Goal: Task Accomplishment & Management: Complete application form

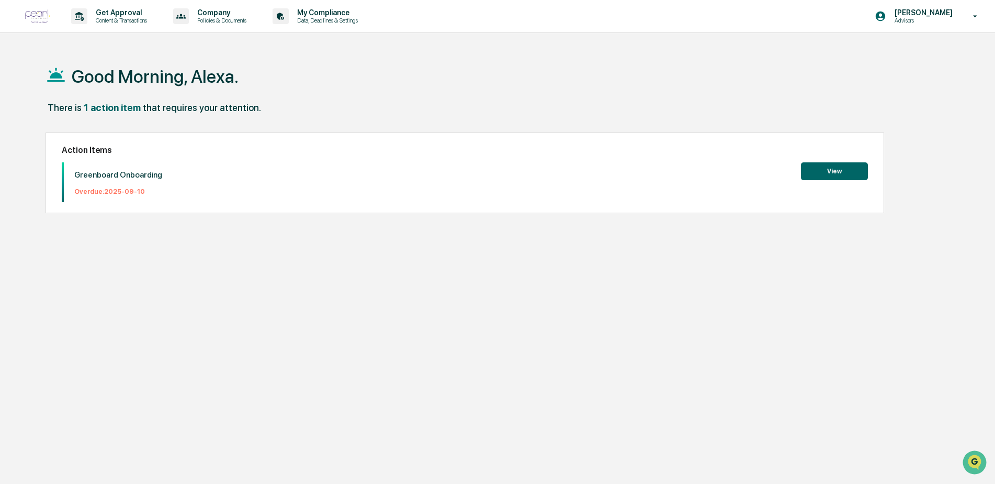
click at [844, 165] on button "View" at bounding box center [834, 171] width 67 height 18
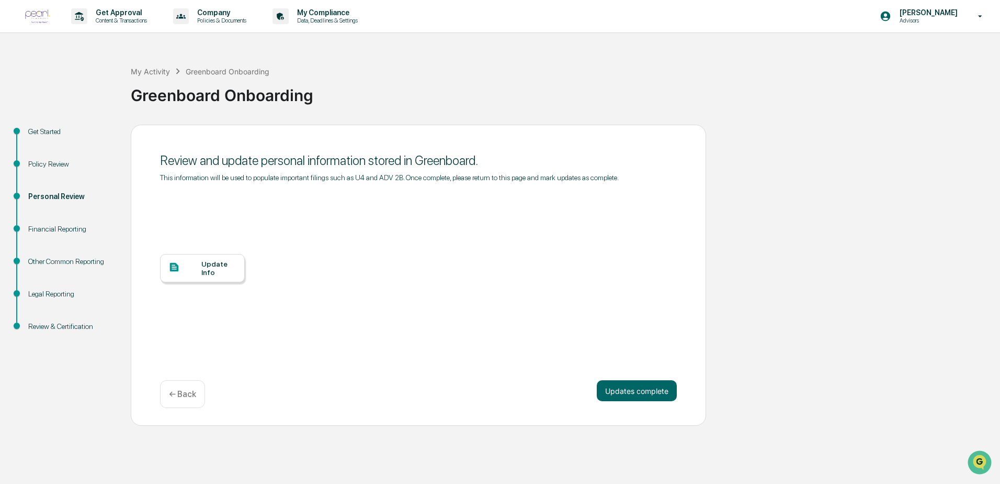
click at [64, 231] on div "Financial Reporting" at bounding box center [71, 228] width 86 height 11
click at [188, 263] on div at bounding box center [184, 267] width 33 height 13
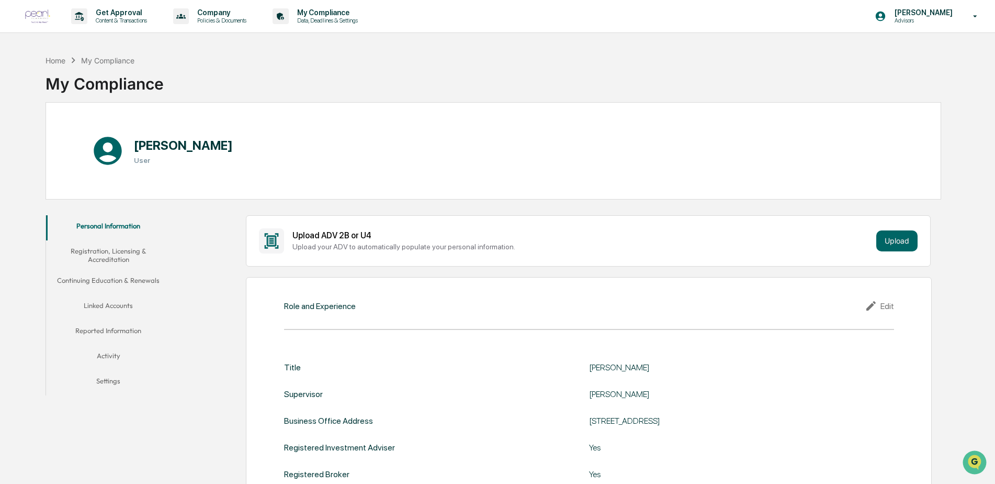
click at [117, 282] on button "Continuing Education & Renewals" at bounding box center [108, 281] width 125 height 25
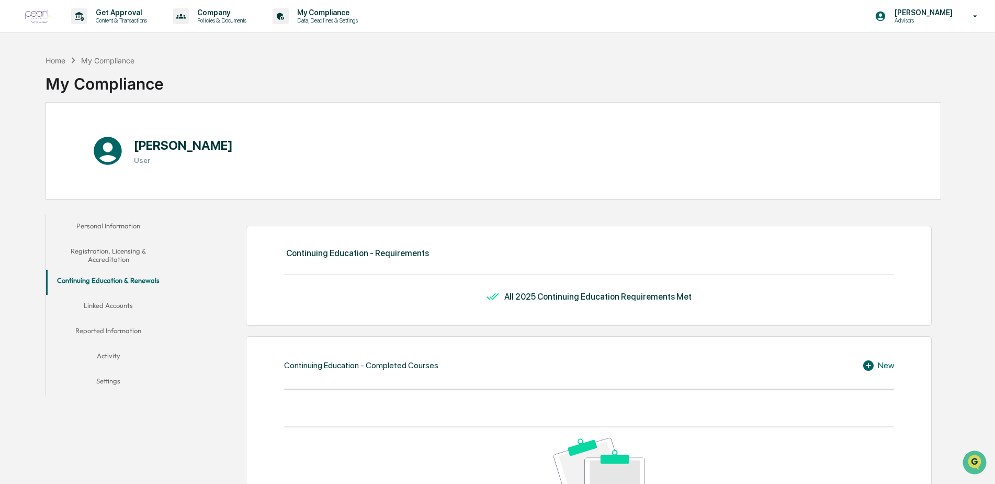
click at [120, 299] on button "Linked Accounts" at bounding box center [108, 307] width 125 height 25
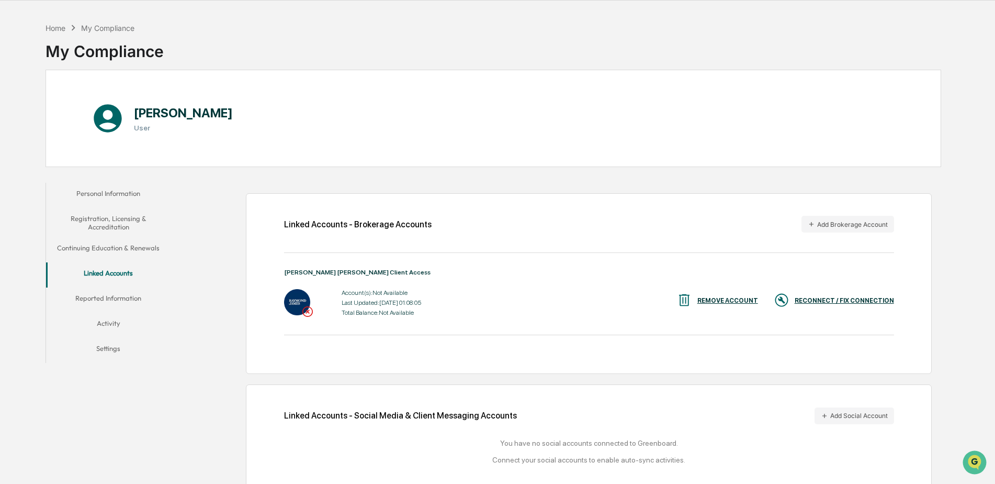
scroll to position [51, 0]
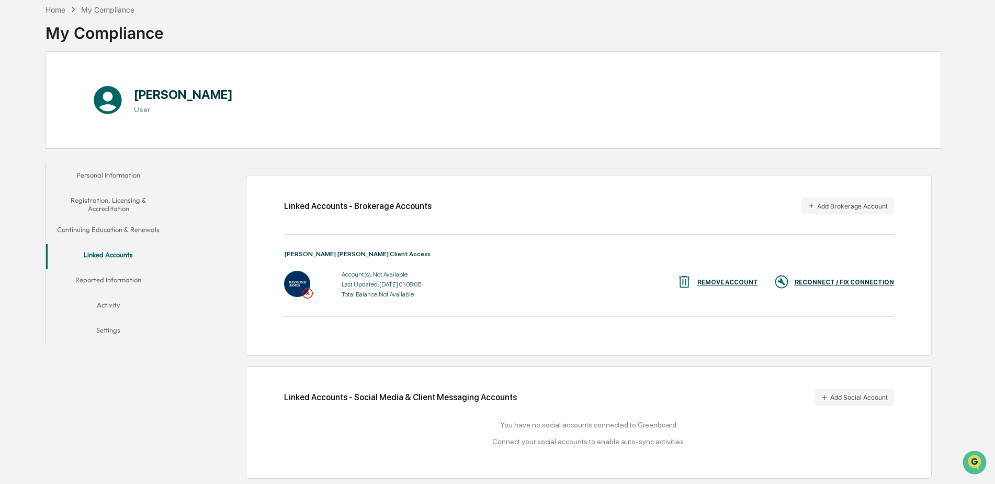
click at [823, 280] on div "RECONNECT / FIX CONNECTION" at bounding box center [844, 281] width 99 height 7
click at [859, 211] on button "Add Brokerage Account" at bounding box center [848, 205] width 93 height 17
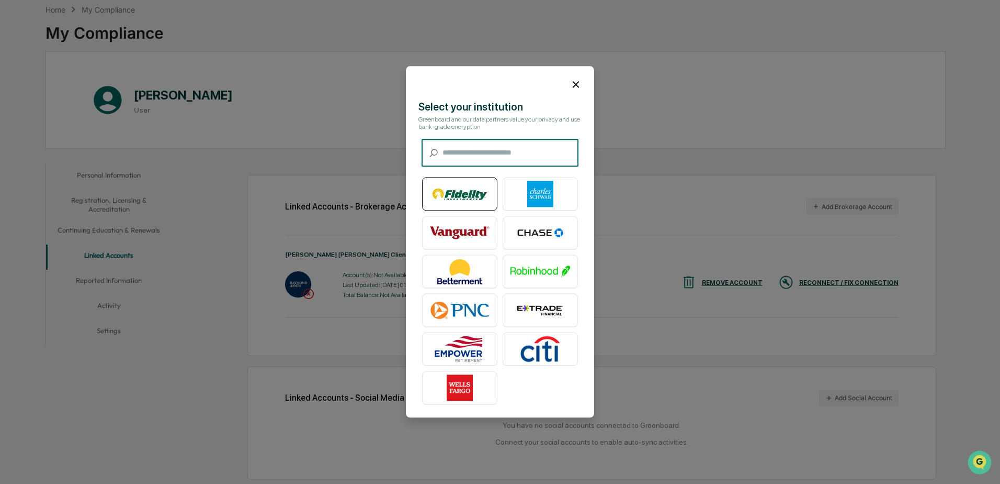
click at [458, 198] on img at bounding box center [460, 194] width 60 height 26
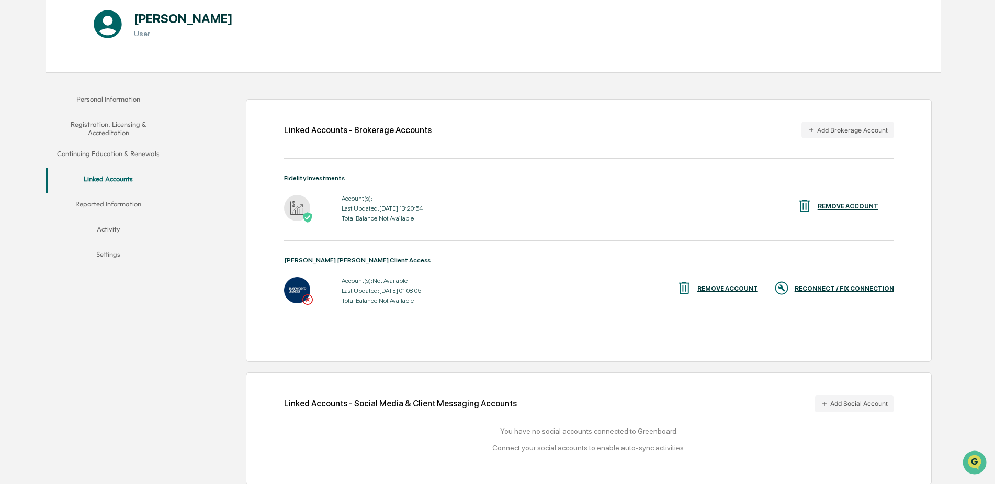
scroll to position [133, 0]
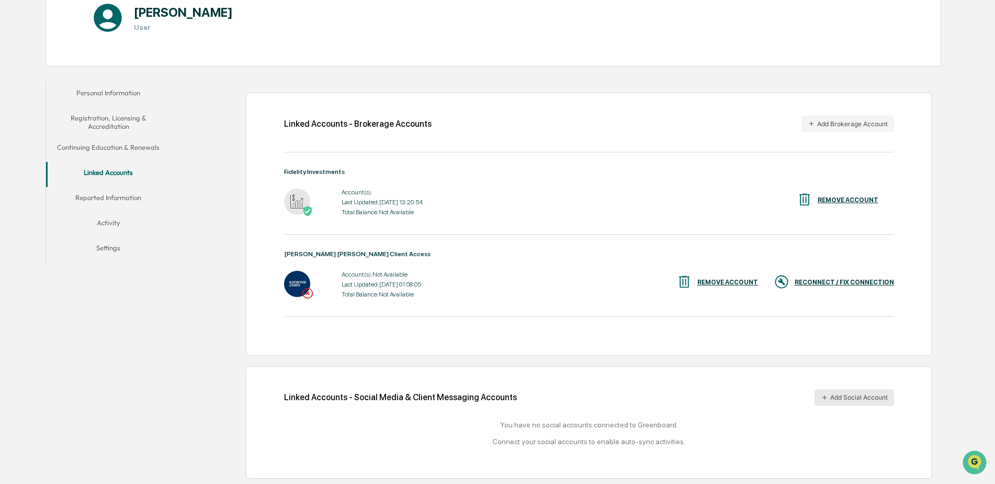
click at [860, 400] on button "Add Social Account" at bounding box center [855, 397] width 80 height 17
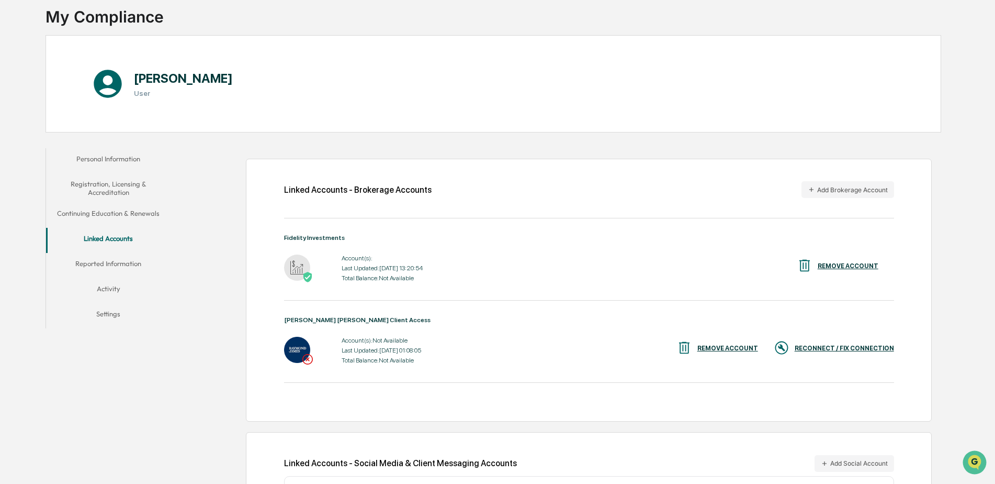
scroll to position [119, 0]
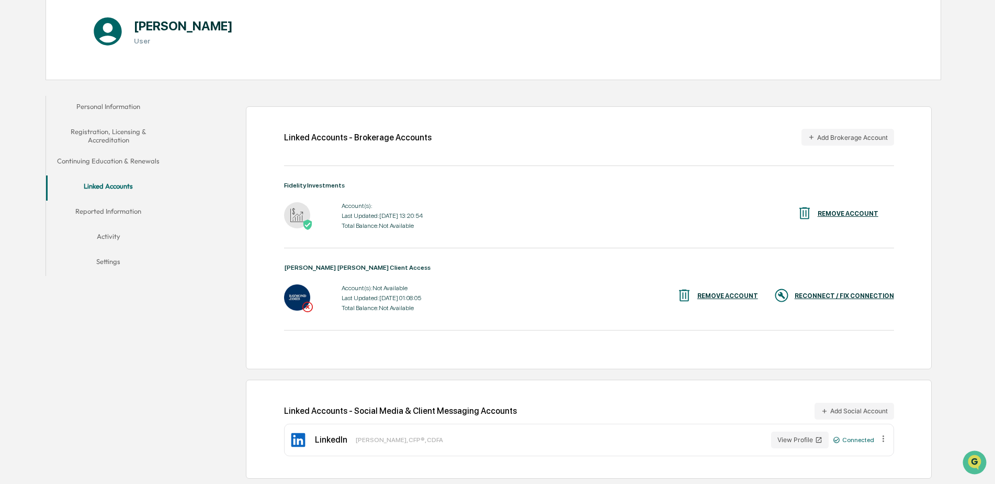
click at [94, 213] on button "Reported Information" at bounding box center [108, 212] width 125 height 25
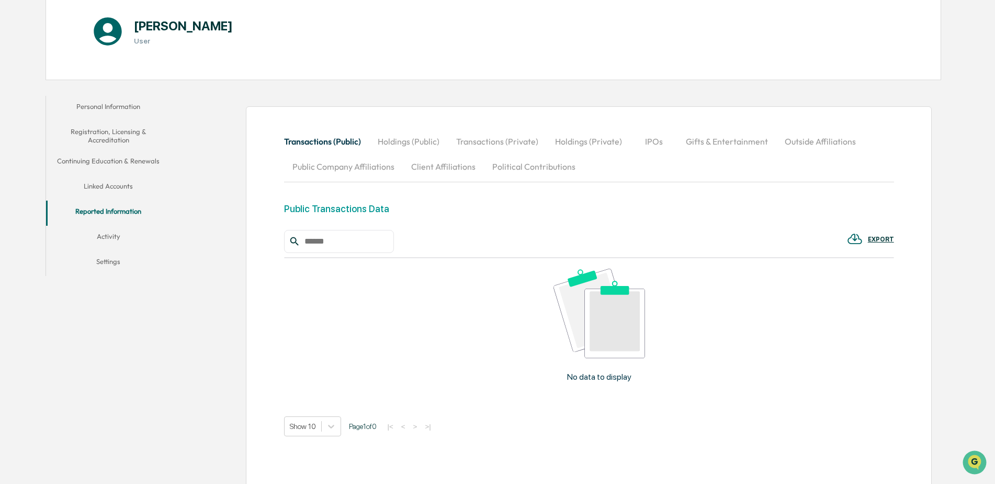
click at [116, 238] on button "Activity" at bounding box center [108, 238] width 125 height 25
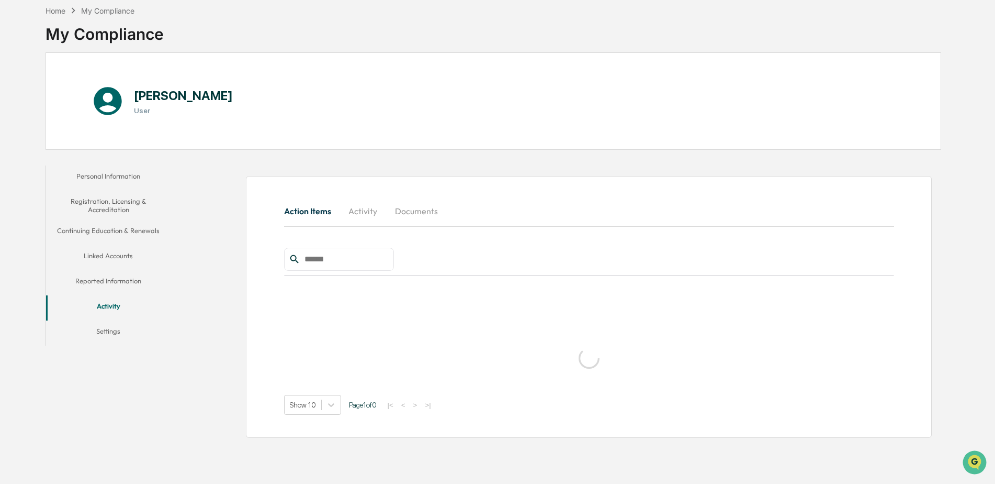
scroll to position [50, 0]
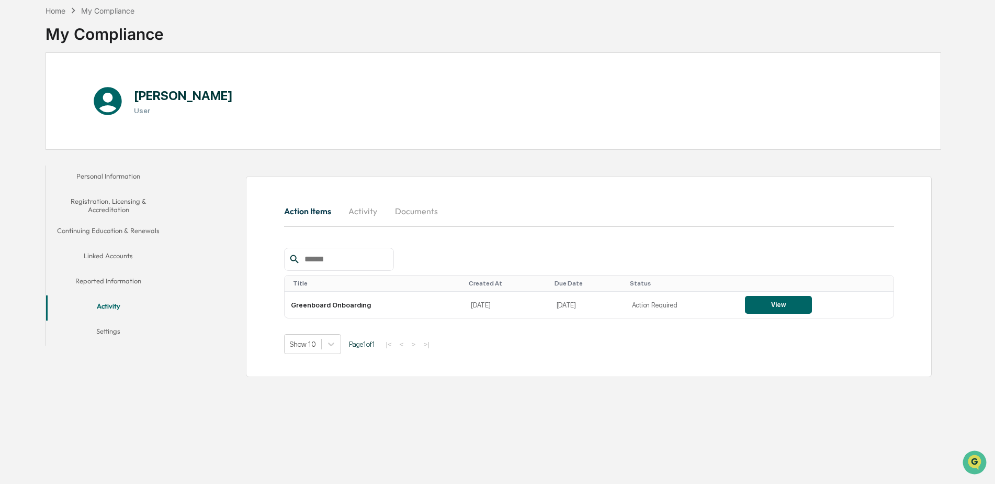
click at [118, 339] on button "Settings" at bounding box center [108, 332] width 125 height 25
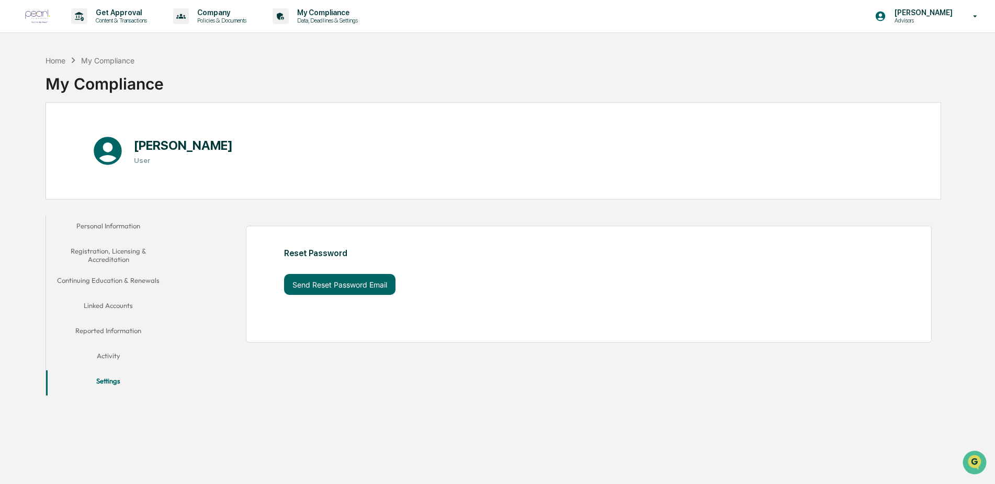
click at [112, 56] on div "My Compliance" at bounding box center [107, 60] width 53 height 9
click at [330, 8] on div "My Compliance Data, Deadlines & Settings" at bounding box center [318, 16] width 101 height 32
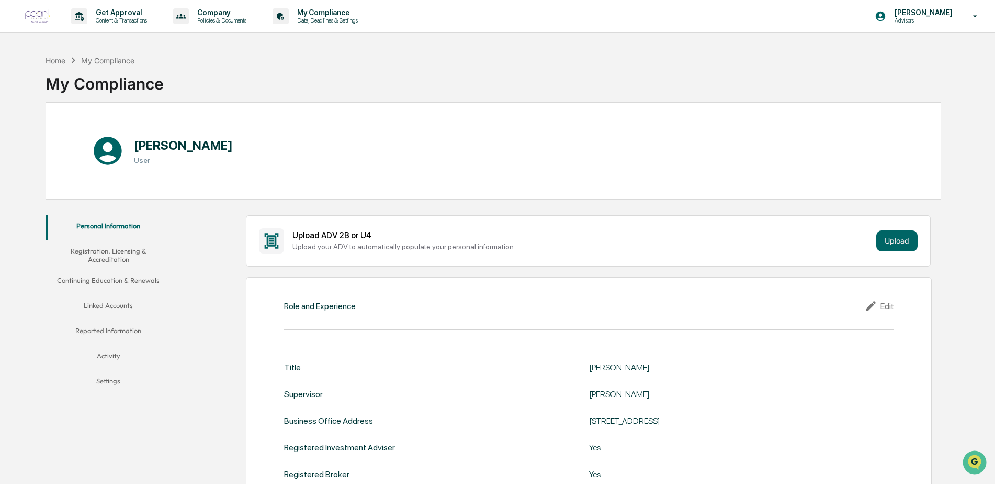
click at [113, 381] on button "Settings" at bounding box center [108, 382] width 125 height 25
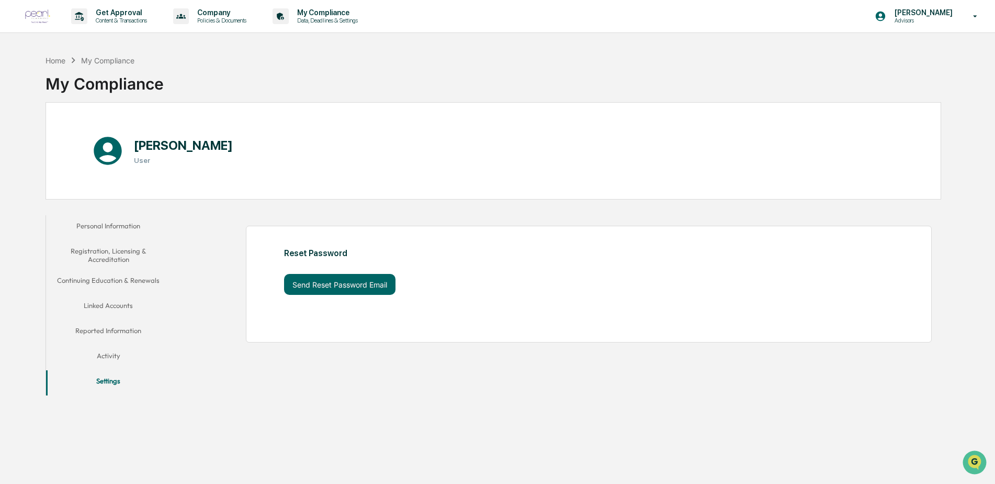
click at [121, 357] on button "Activity" at bounding box center [108, 357] width 125 height 25
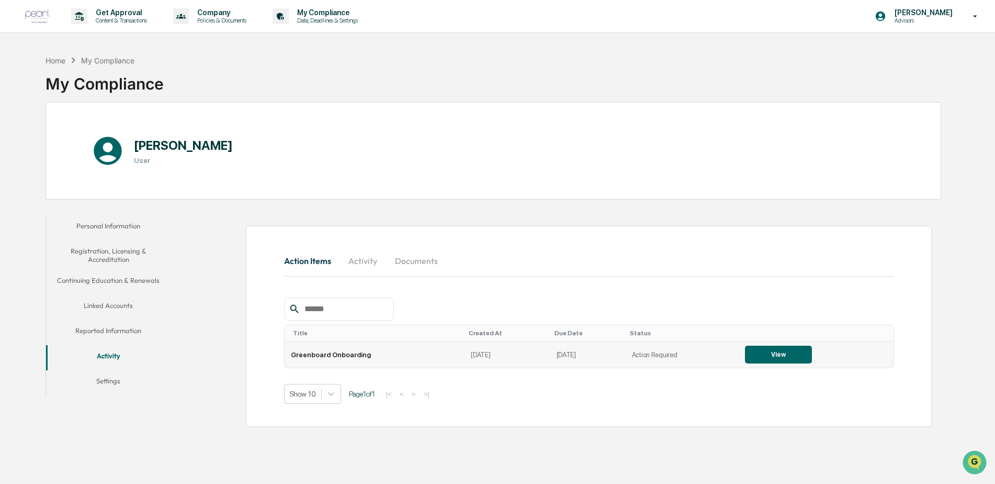
click at [762, 352] on button "View" at bounding box center [778, 354] width 67 height 18
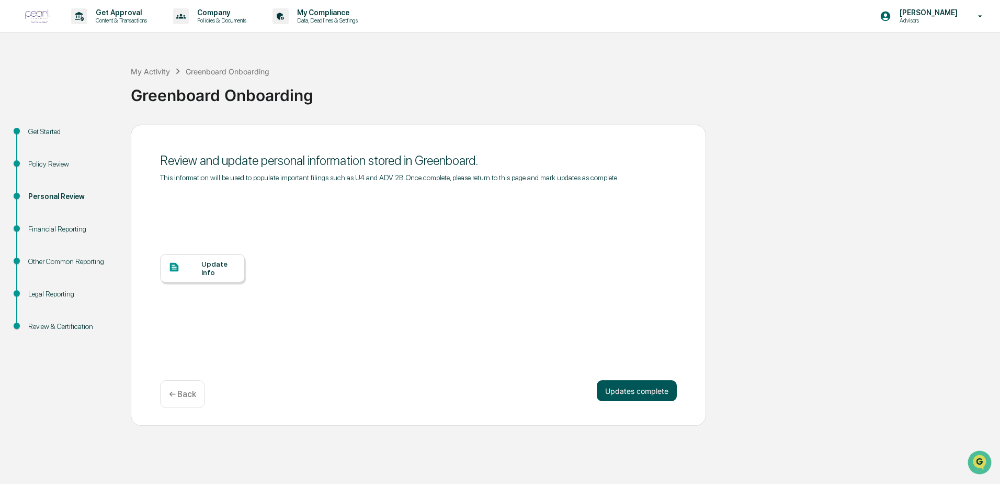
click at [629, 385] on button "Updates complete" at bounding box center [637, 390] width 80 height 21
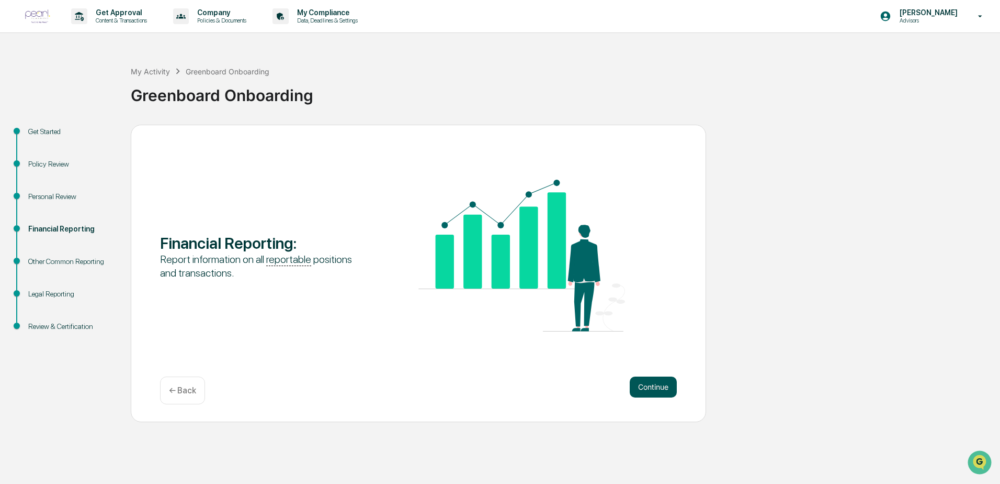
click at [645, 385] on button "Continue" at bounding box center [653, 386] width 47 height 21
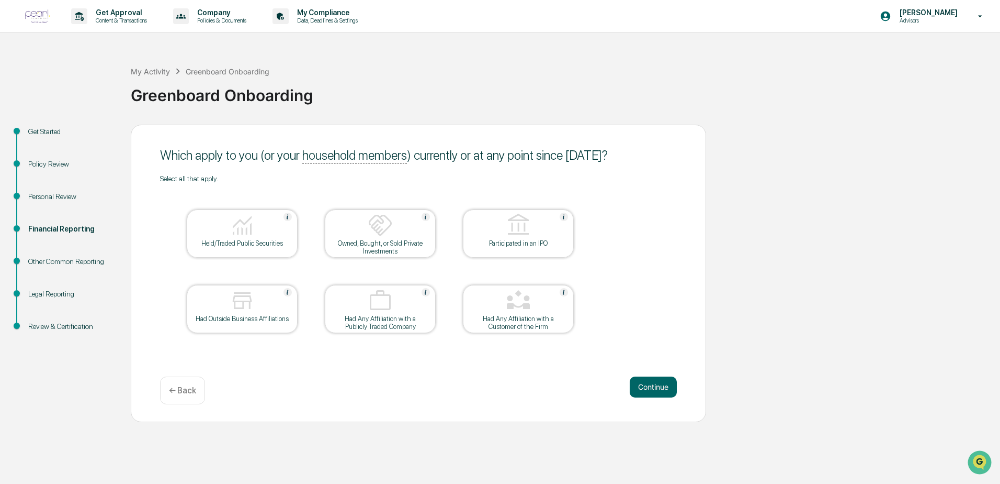
click at [262, 246] on div "Held/Traded Public Securities" at bounding box center [242, 243] width 94 height 8
click at [649, 388] on button "Continue" at bounding box center [653, 386] width 47 height 21
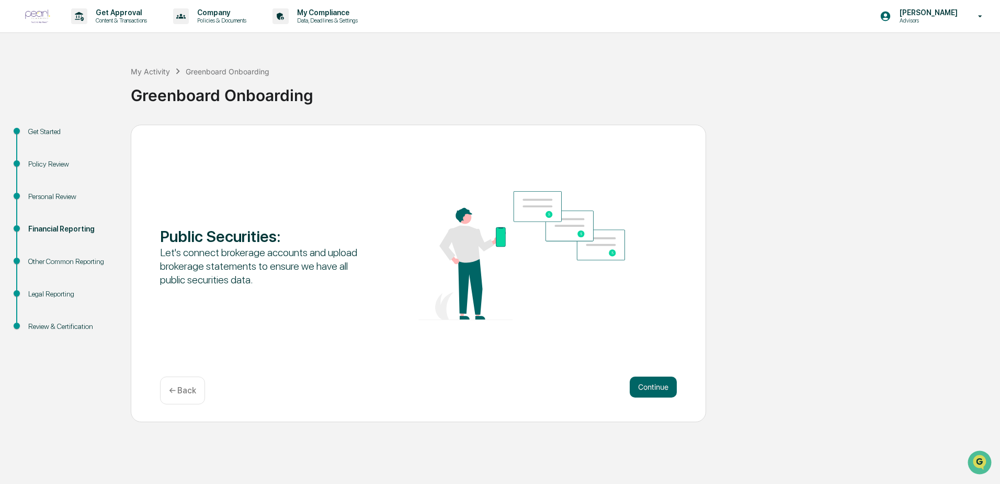
click at [649, 388] on button "Continue" at bounding box center [653, 386] width 47 height 21
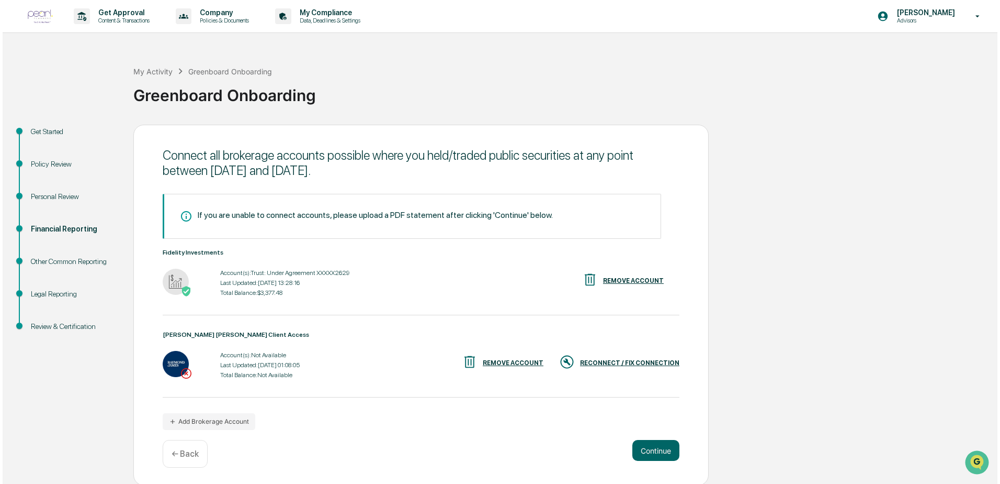
scroll to position [2, 0]
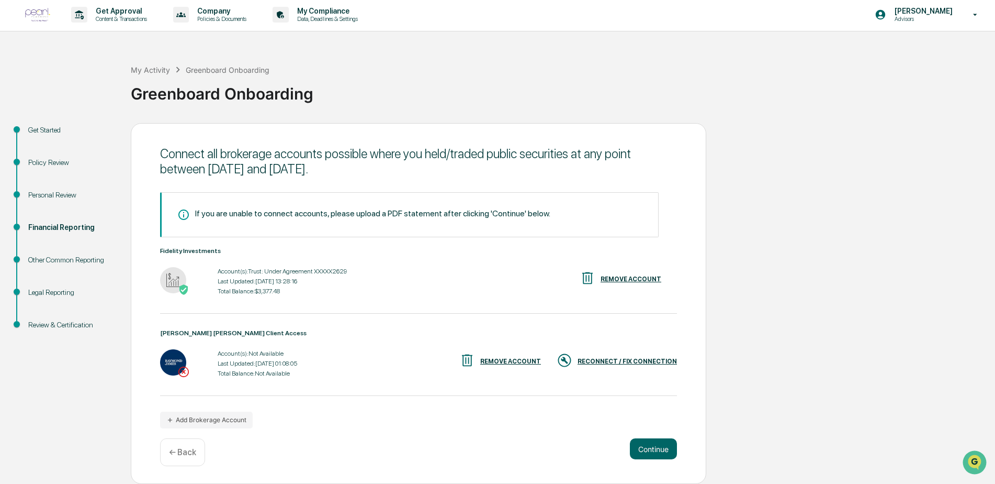
click at [624, 362] on div "RECONNECT / FIX CONNECTION" at bounding box center [627, 360] width 99 height 7
click at [618, 358] on div "RECONNECT / FIX CONNECTION" at bounding box center [627, 360] width 99 height 7
click at [513, 359] on div "REMOVE ACCOUNT" at bounding box center [510, 360] width 61 height 7
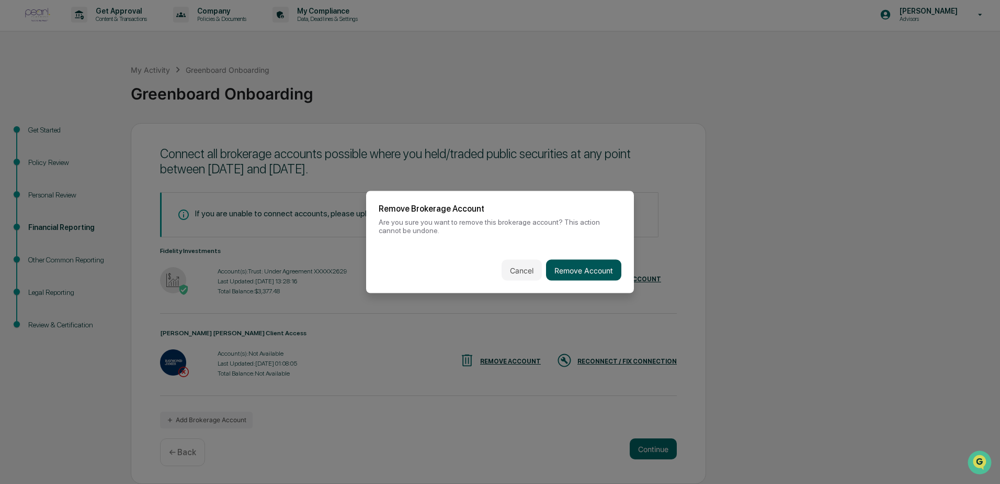
click at [576, 270] on button "Remove Account" at bounding box center [583, 270] width 75 height 21
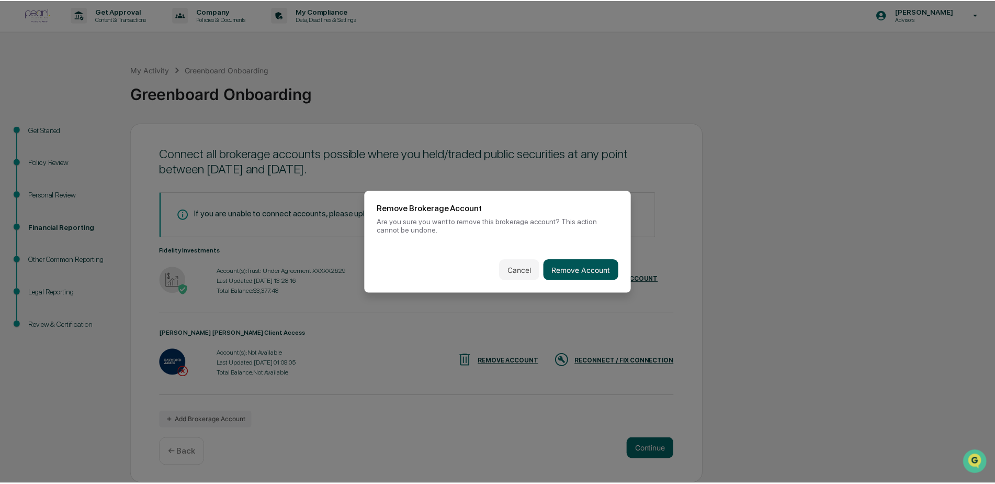
scroll to position [0, 0]
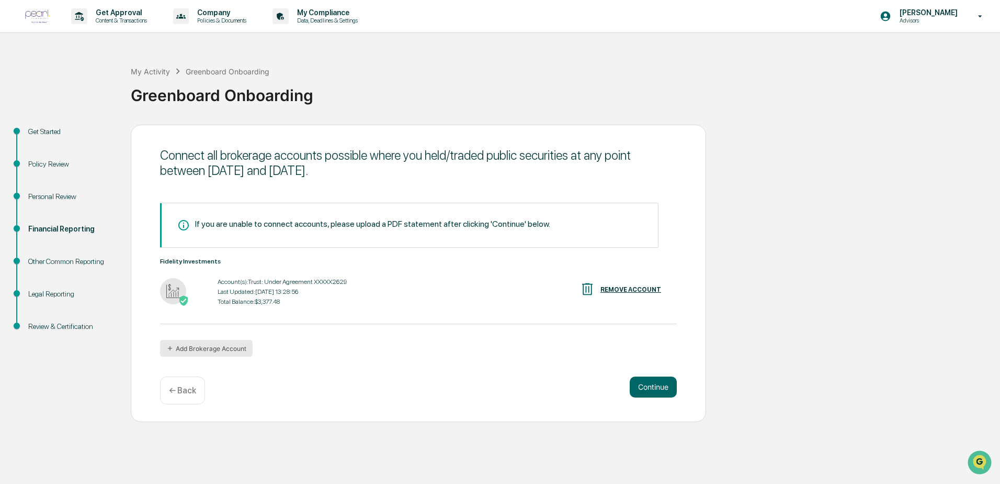
click at [228, 348] on button "Add Brokerage Account" at bounding box center [206, 348] width 93 height 17
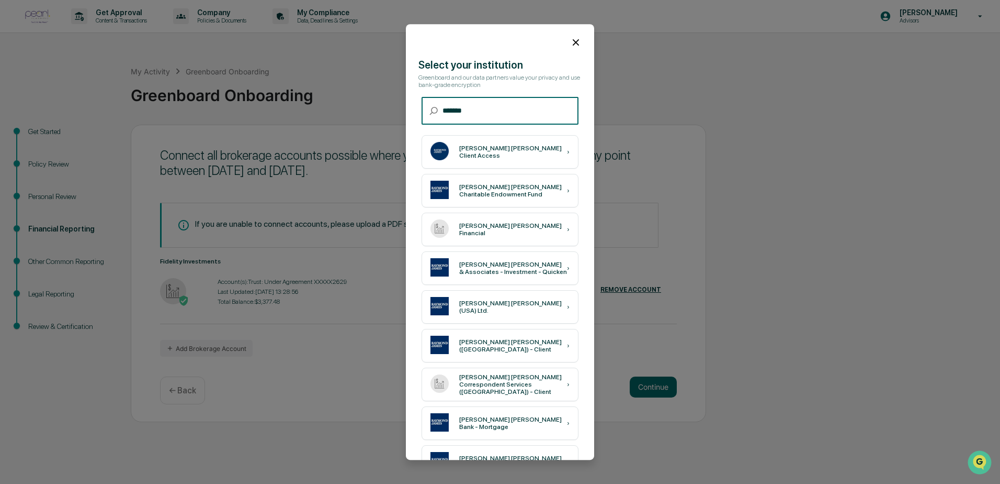
type input "*******"
drag, startPoint x: 493, startPoint y: 153, endPoint x: 498, endPoint y: 170, distance: 17.4
click at [498, 170] on table "Raymond James Client Access › Raymond James Charitable Endowment Fund › Raymond…" at bounding box center [500, 306] width 166 height 353
drag, startPoint x: 498, startPoint y: 170, endPoint x: 487, endPoint y: 148, distance: 25.3
click at [487, 148] on div "[PERSON_NAME] [PERSON_NAME] Client Access ›" at bounding box center [500, 151] width 157 height 33
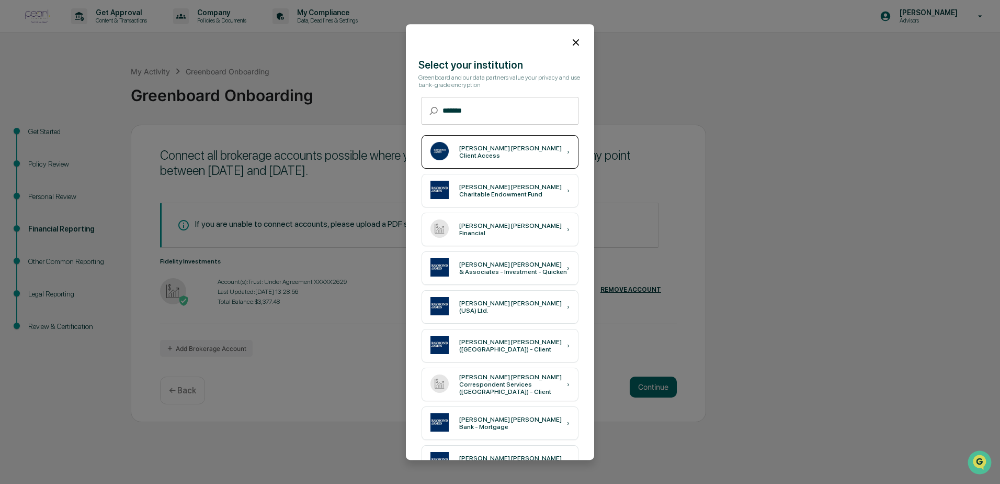
click at [512, 152] on div "[PERSON_NAME] [PERSON_NAME] Client Access" at bounding box center [513, 151] width 108 height 15
click at [570, 42] on icon at bounding box center [576, 43] width 12 height 12
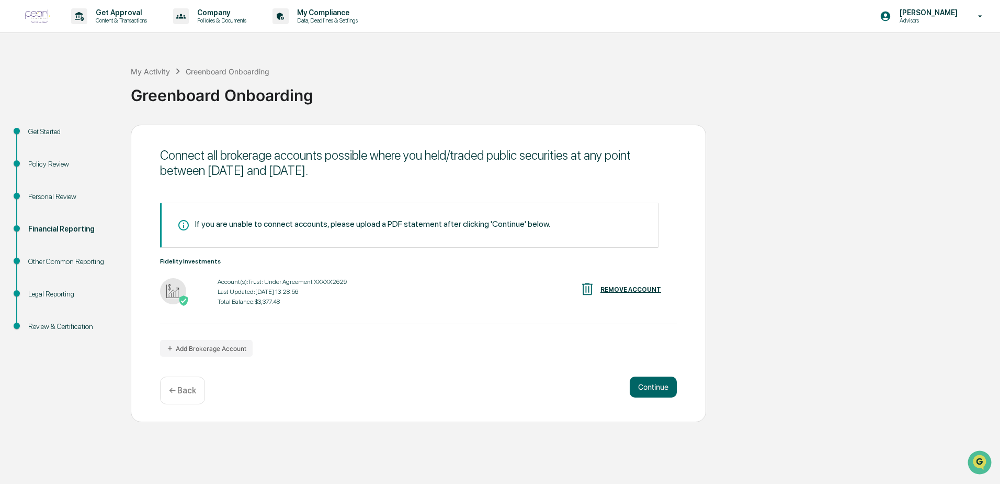
click at [502, 357] on div "Connect all brokerage accounts possible where you held/traded public securities…" at bounding box center [419, 273] width 576 height 297
click at [218, 351] on button "Add Brokerage Account" at bounding box center [206, 348] width 93 height 17
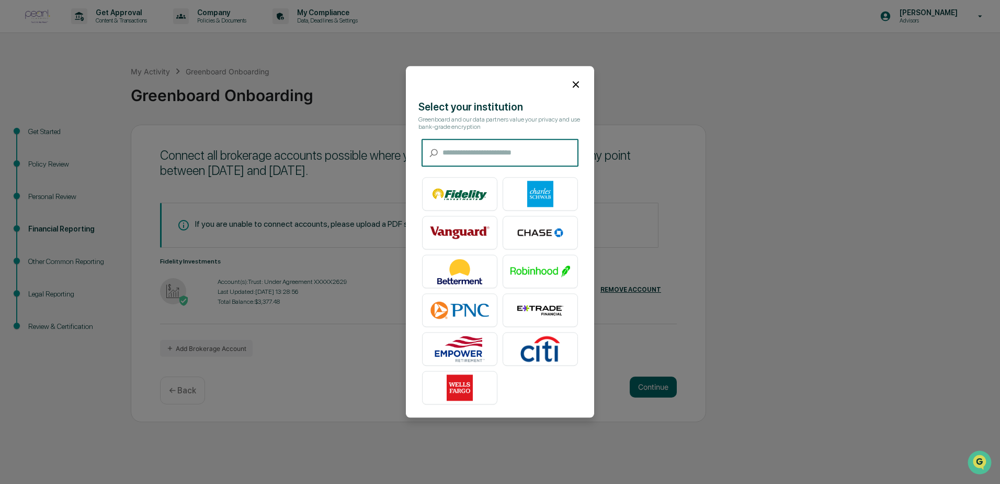
click at [576, 84] on icon at bounding box center [576, 84] width 6 height 6
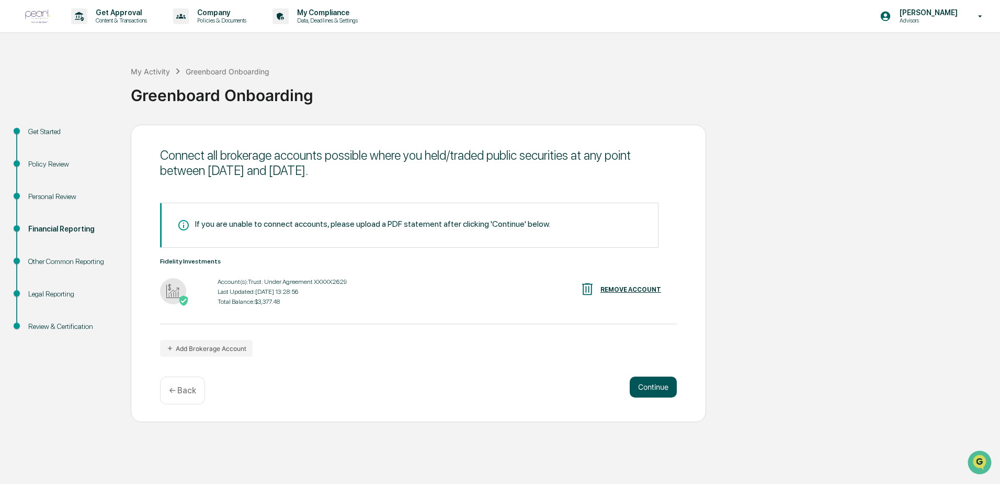
click at [654, 389] on button "Continue" at bounding box center [653, 386] width 47 height 21
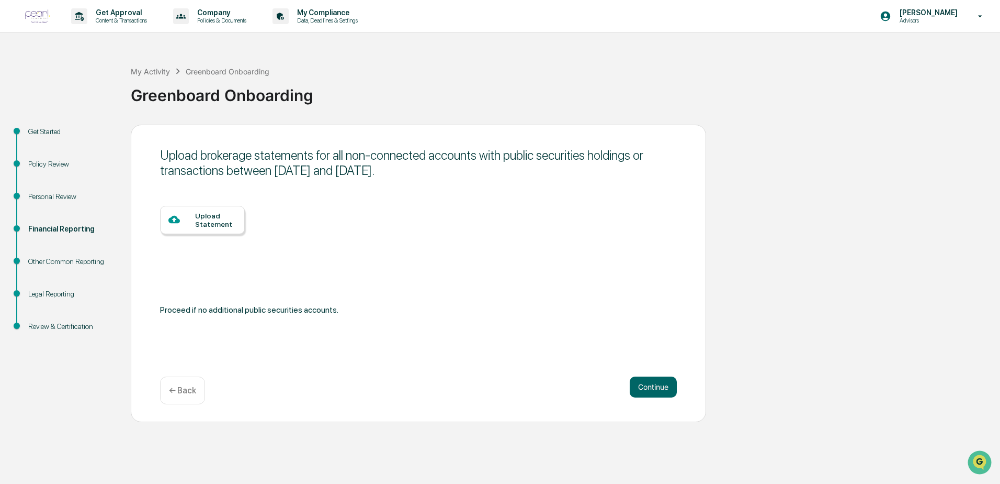
click at [87, 262] on div "Other Common Reporting" at bounding box center [71, 261] width 86 height 11
click at [77, 262] on div "Other Common Reporting" at bounding box center [71, 261] width 86 height 11
click at [188, 216] on div at bounding box center [181, 219] width 27 height 13
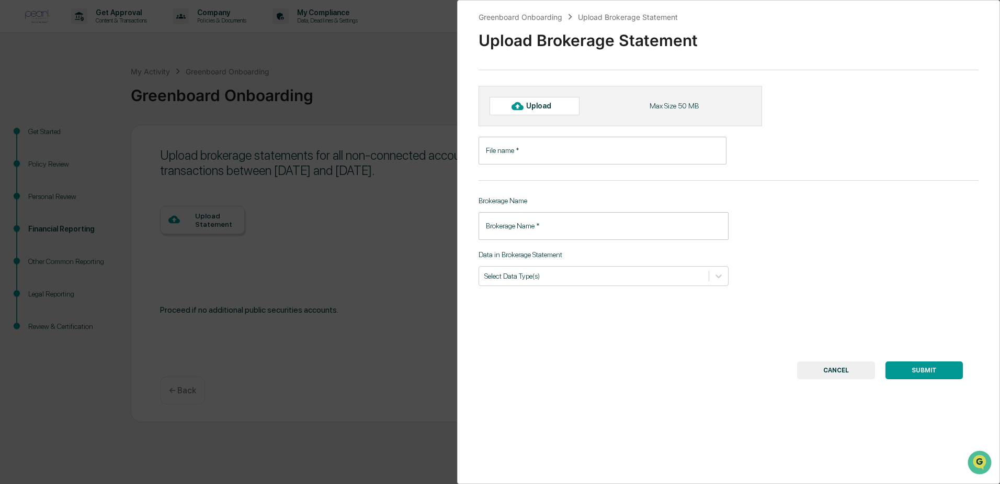
click at [527, 100] on div "Upload" at bounding box center [535, 106] width 90 height 18
type input "********"
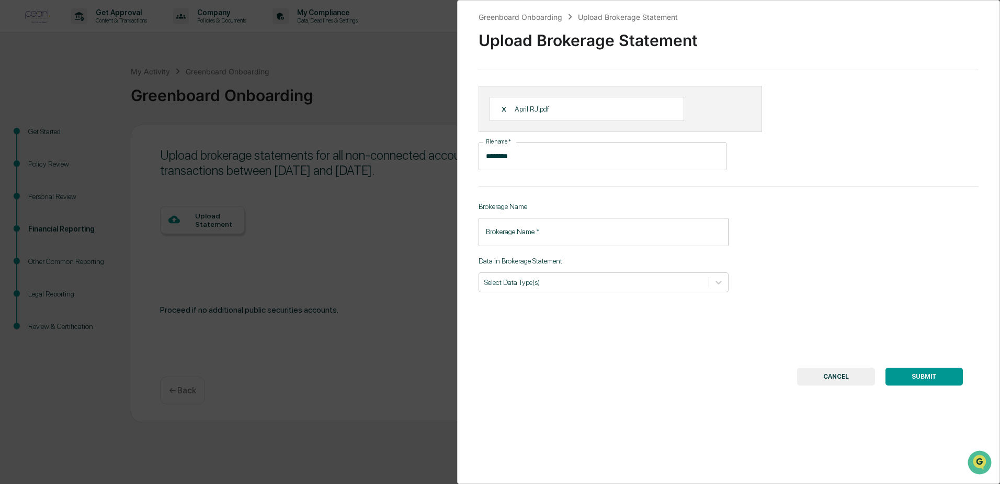
click at [577, 227] on input "Brokerage Name   *" at bounding box center [604, 232] width 250 height 28
type input "**********"
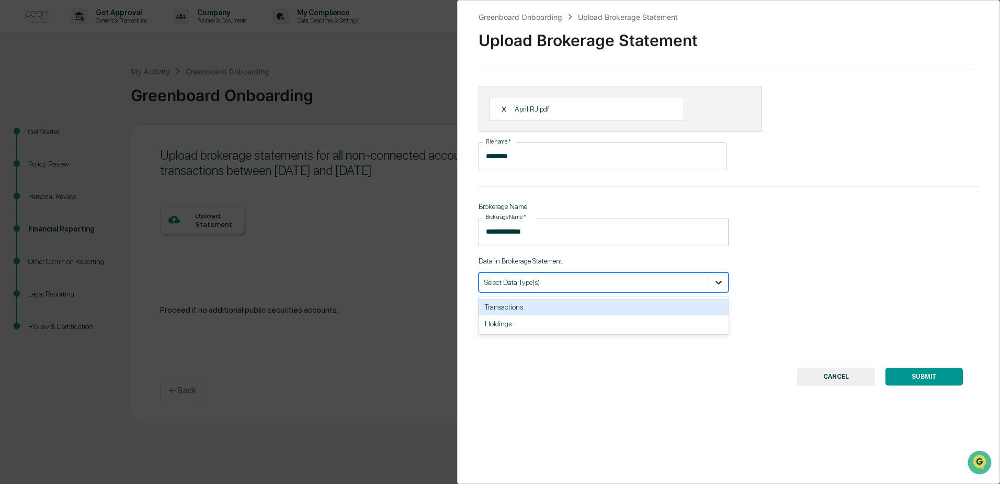
click at [715, 284] on icon at bounding box center [719, 282] width 10 height 10
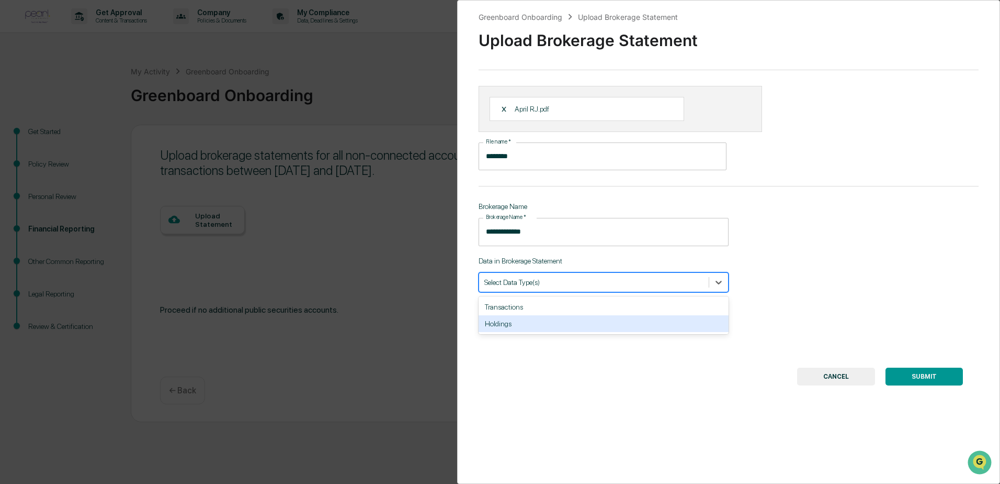
click at [568, 315] on div "Holdings" at bounding box center [604, 323] width 250 height 17
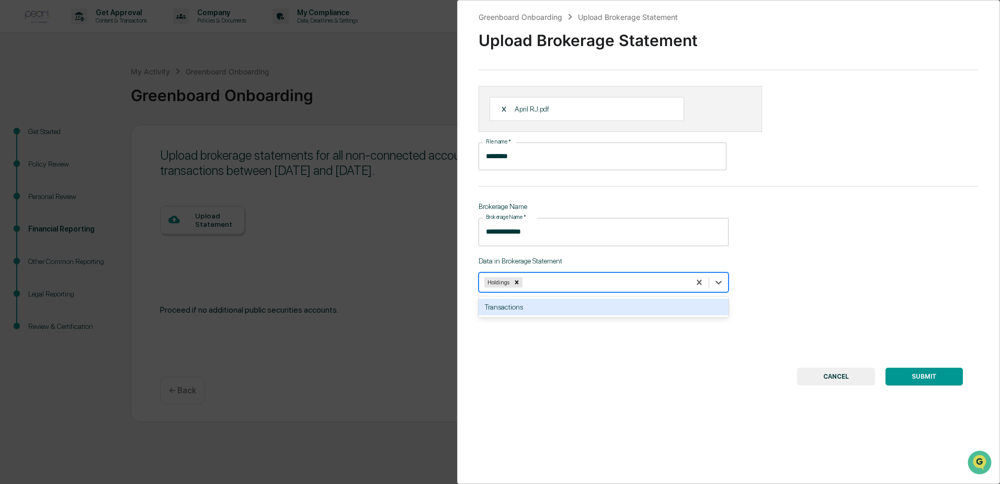
click at [569, 302] on div "Transactions" at bounding box center [604, 306] width 250 height 17
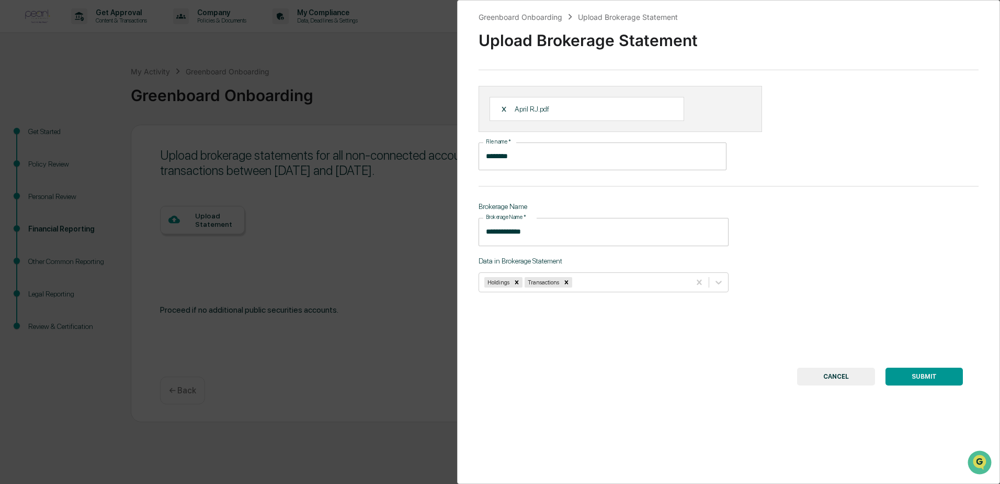
click at [618, 403] on div "**********" at bounding box center [728, 242] width 543 height 484
click at [942, 372] on button "SUBMIT" at bounding box center [924, 376] width 77 height 18
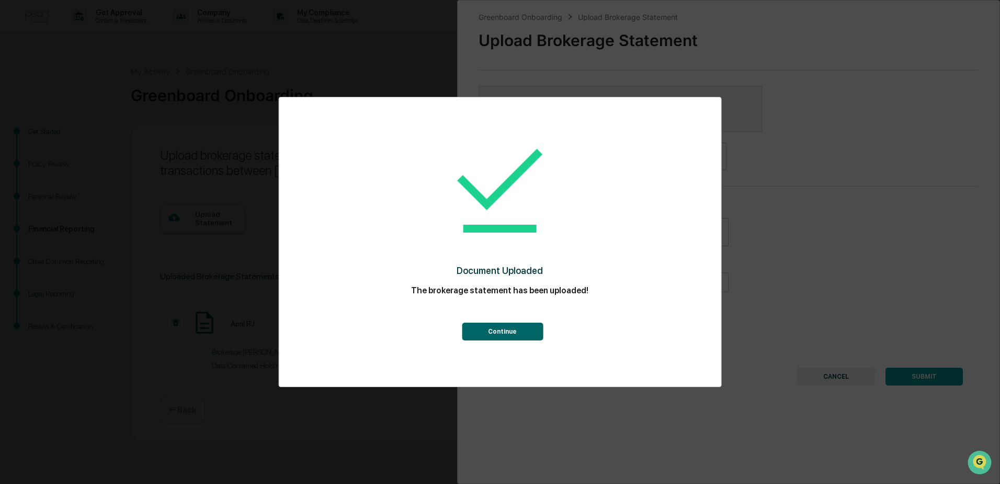
click at [476, 332] on button "Continue" at bounding box center [502, 331] width 81 height 18
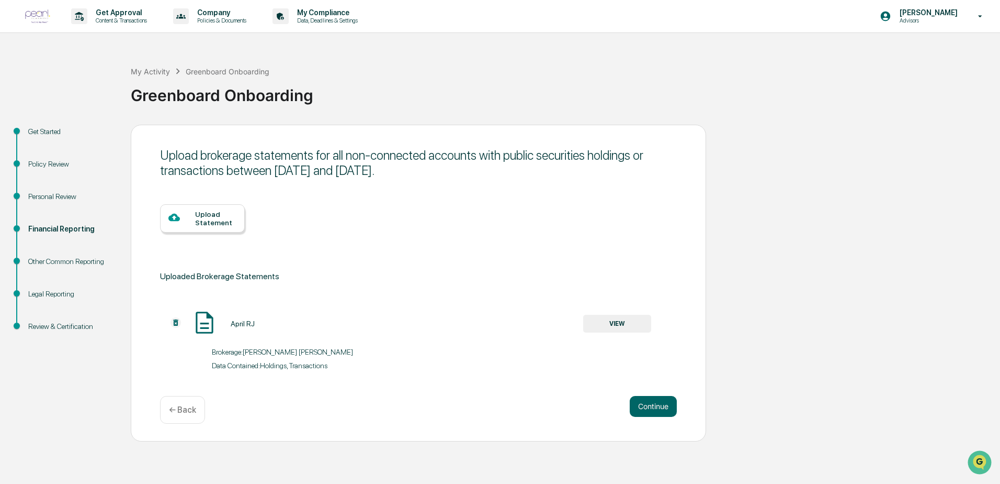
click at [206, 214] on div "Upload Statement" at bounding box center [215, 218] width 41 height 17
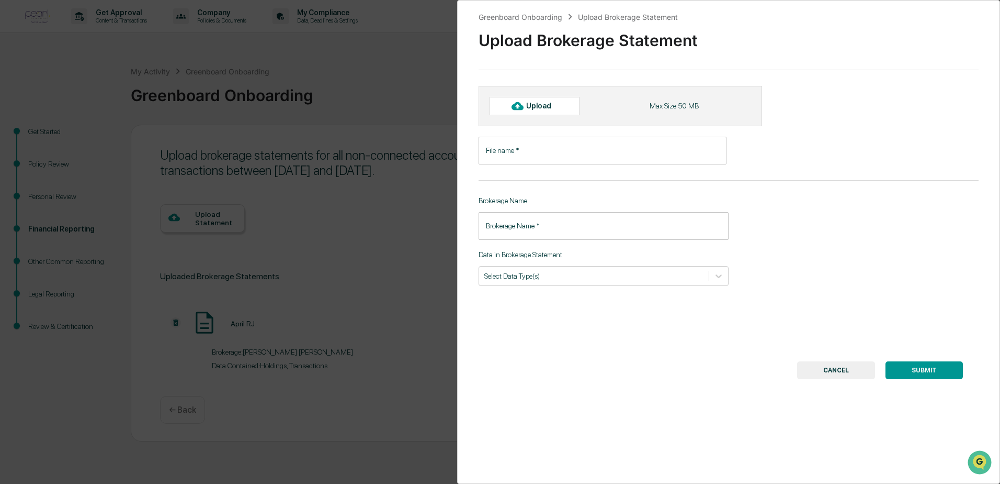
click at [529, 105] on div "Upload" at bounding box center [543, 106] width 34 height 8
type input "******"
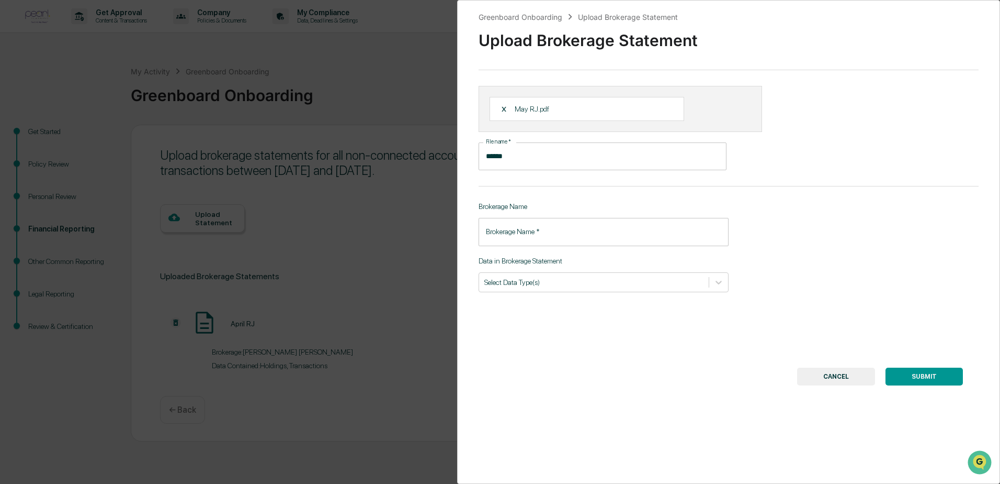
click at [584, 226] on input "Brokerage Name   *" at bounding box center [604, 232] width 250 height 28
type input "**********"
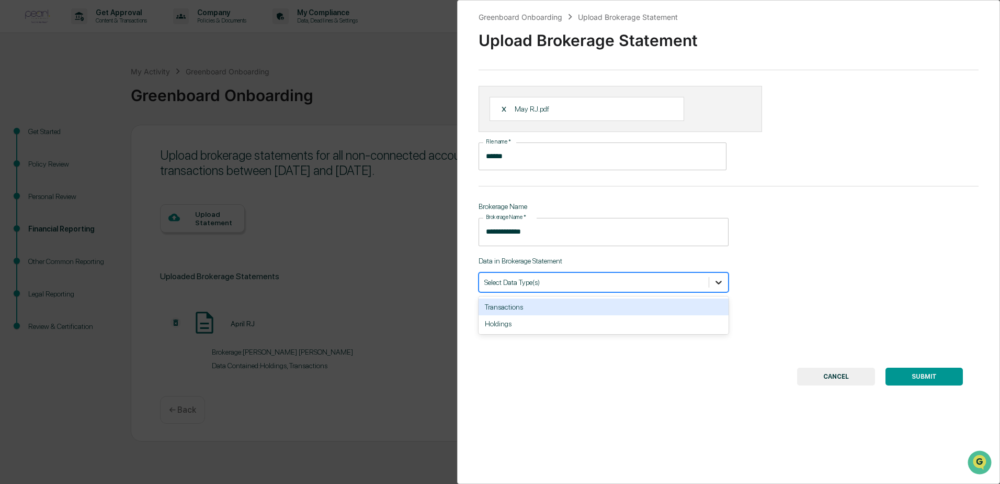
drag, startPoint x: 713, startPoint y: 284, endPoint x: 688, endPoint y: 291, distance: 26.8
click at [710, 286] on div at bounding box center [719, 282] width 19 height 19
click at [613, 307] on div "Transactions" at bounding box center [604, 306] width 250 height 17
click at [570, 308] on div "Holdings" at bounding box center [604, 306] width 250 height 17
click at [905, 378] on button "SUBMIT" at bounding box center [924, 376] width 77 height 18
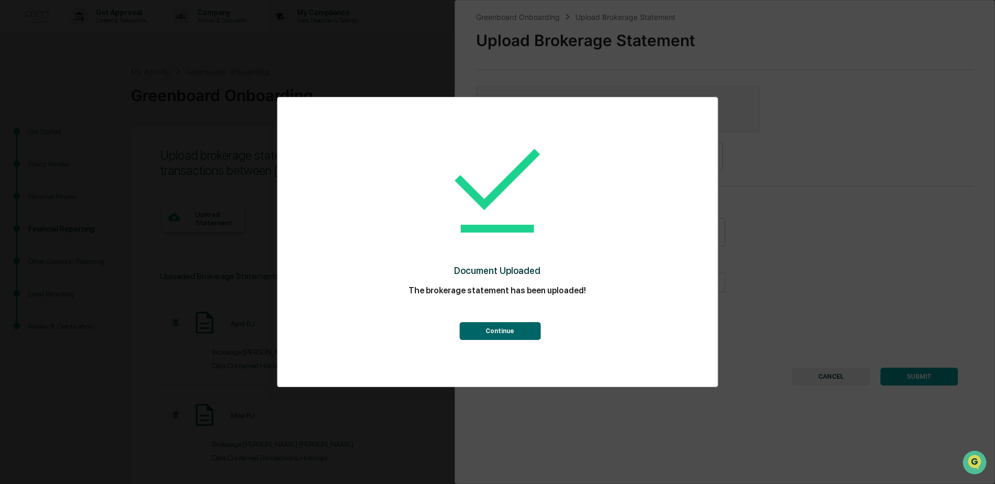
click at [492, 334] on button "Continue" at bounding box center [499, 331] width 81 height 18
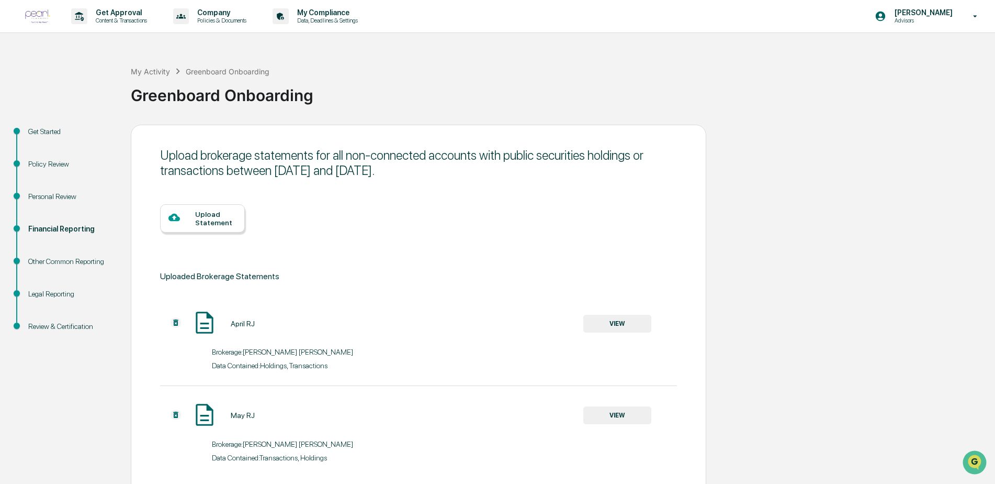
click at [200, 221] on div "Upload Statement" at bounding box center [215, 218] width 41 height 17
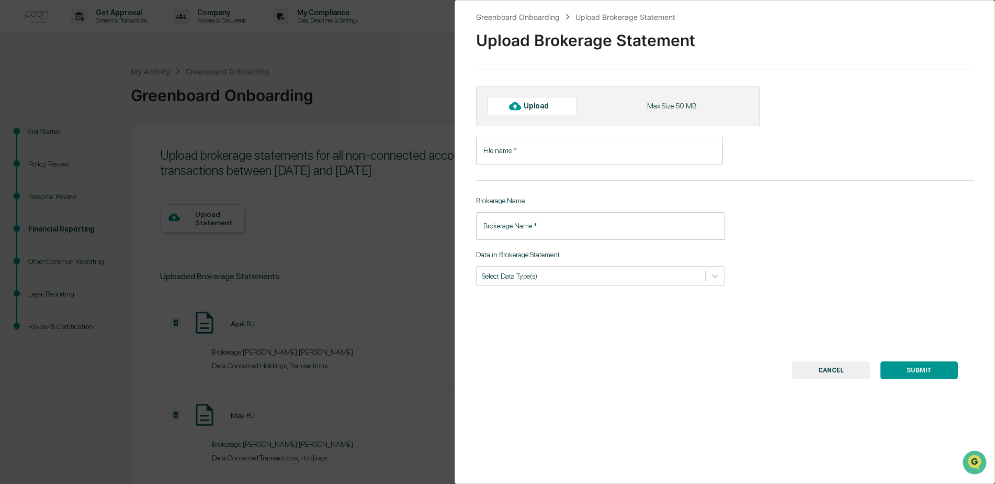
click at [564, 104] on div "Upload" at bounding box center [532, 106] width 90 height 18
type input "*******"
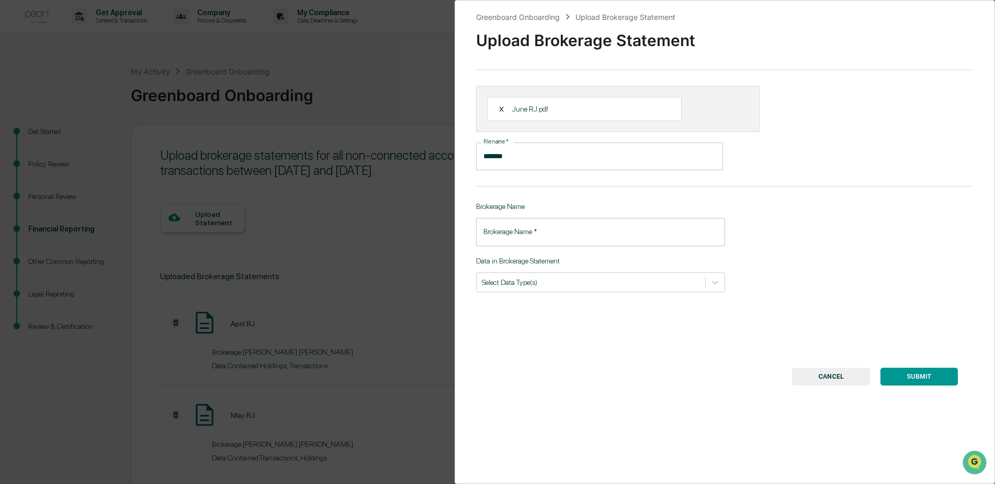
click at [542, 223] on input "Brokerage Name   *" at bounding box center [600, 232] width 249 height 28
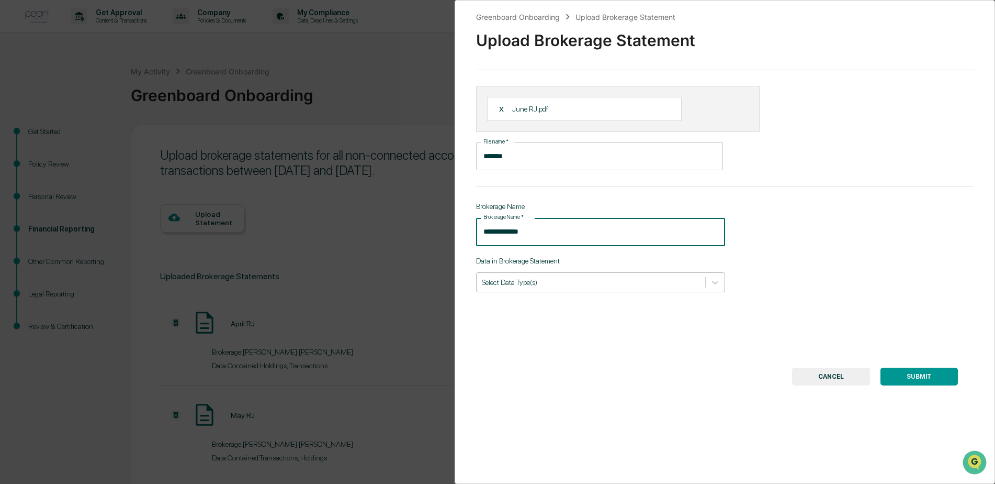
type input "**********"
click at [564, 277] on div at bounding box center [591, 282] width 218 height 10
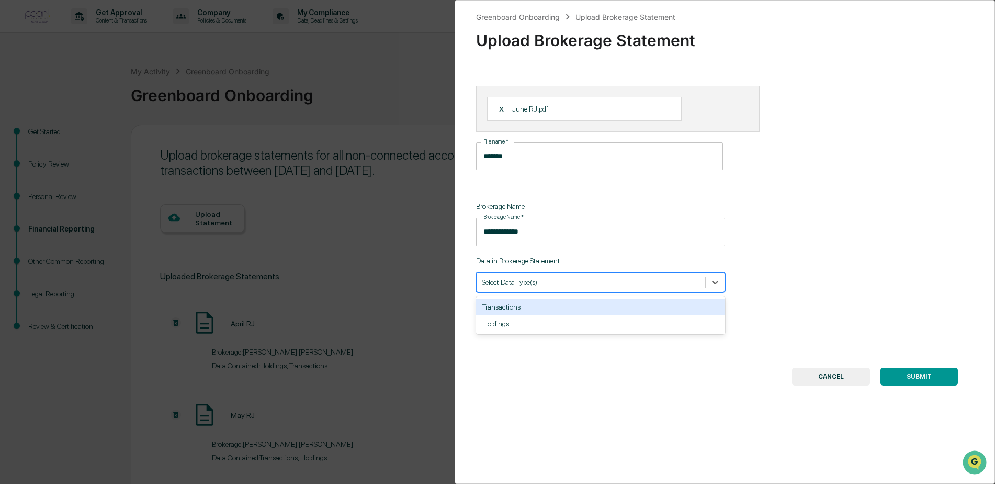
click at [533, 310] on div "Transactions" at bounding box center [600, 306] width 249 height 17
click at [526, 308] on div "Holdings" at bounding box center [600, 306] width 249 height 17
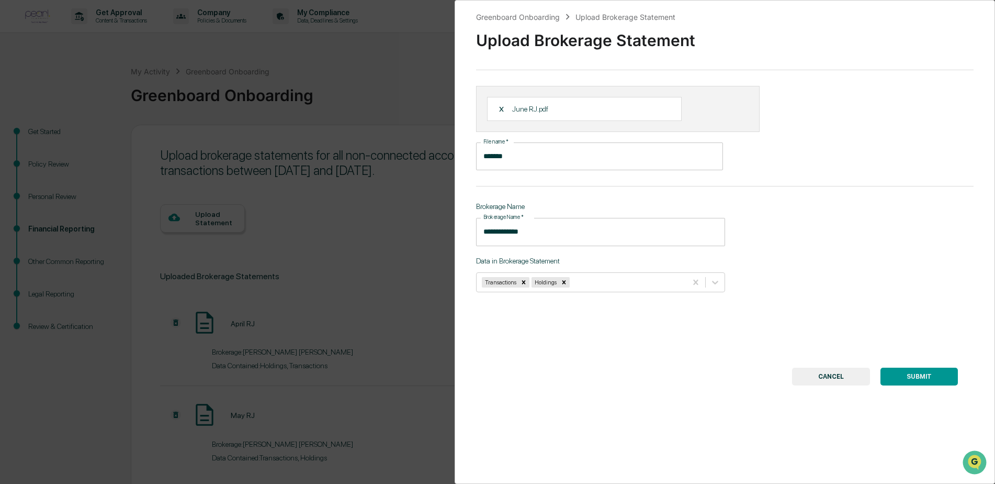
click at [893, 377] on button "SUBMIT" at bounding box center [919, 376] width 77 height 18
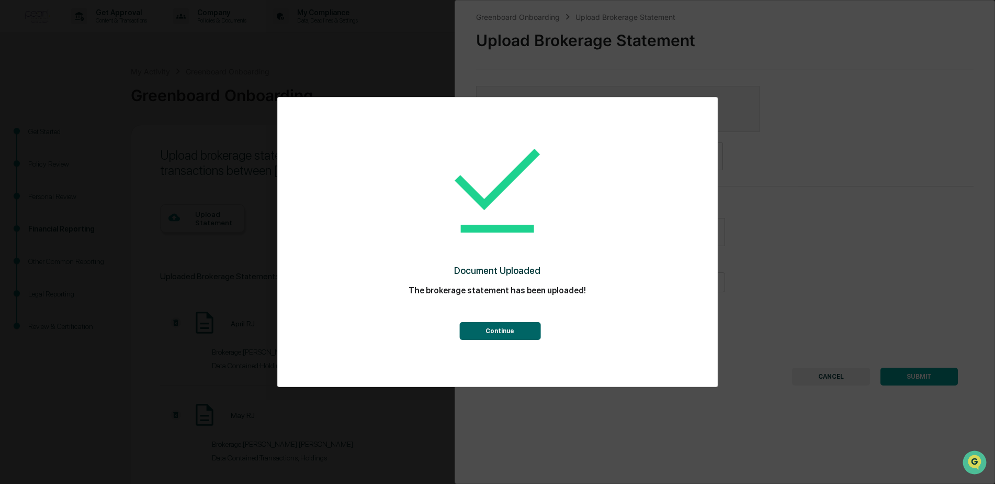
click at [514, 333] on button "Continue" at bounding box center [499, 331] width 81 height 18
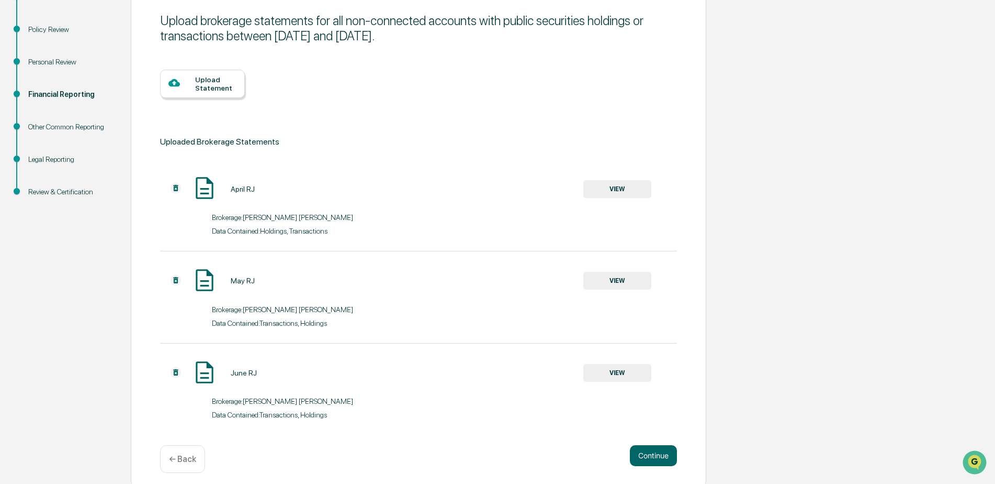
scroll to position [141, 0]
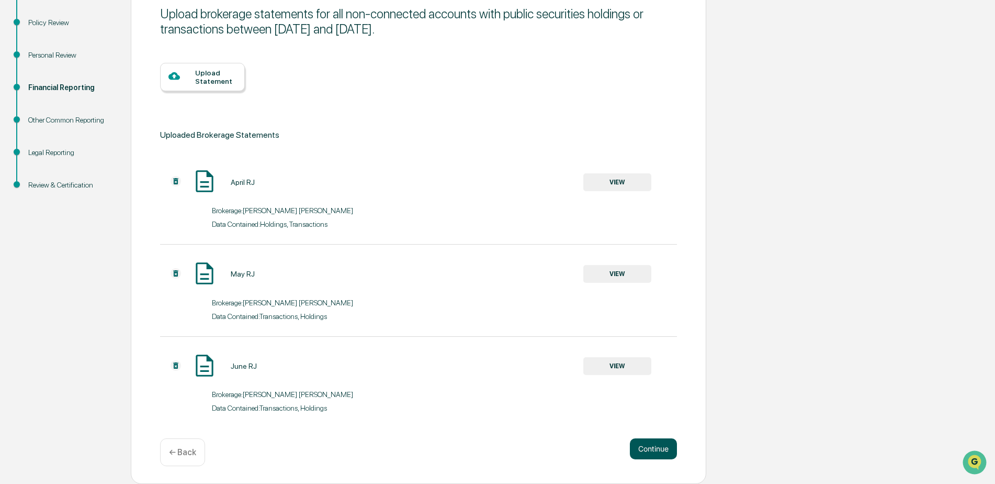
click at [662, 444] on button "Continue" at bounding box center [653, 448] width 47 height 21
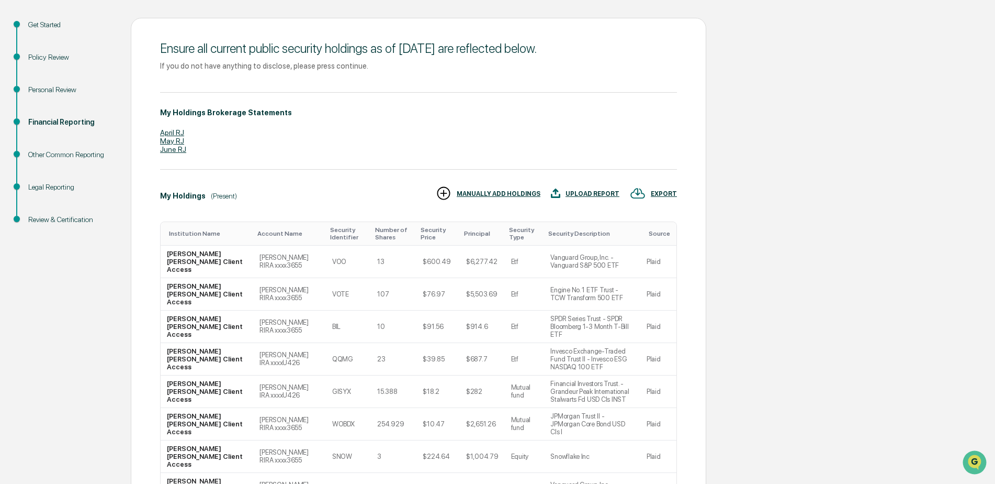
scroll to position [157, 0]
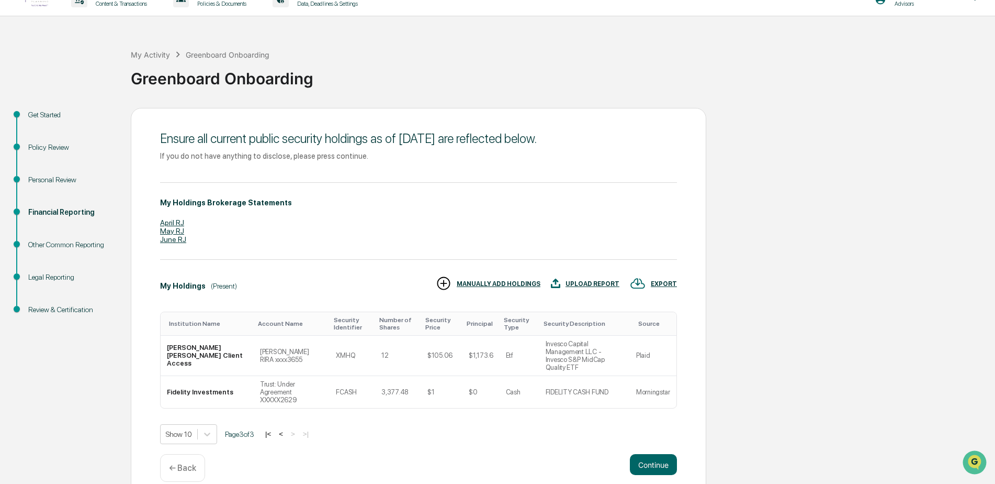
click at [282, 429] on button "<" at bounding box center [281, 433] width 10 height 9
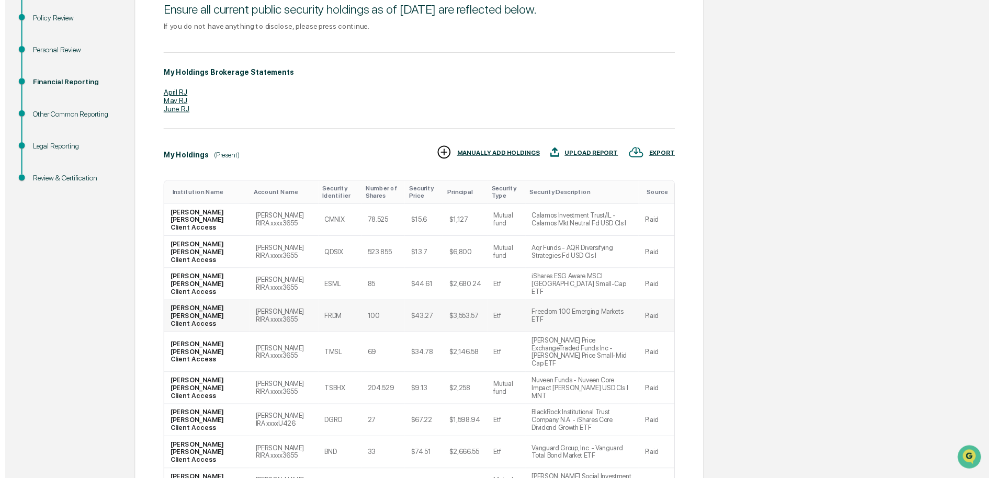
scroll to position [206, 0]
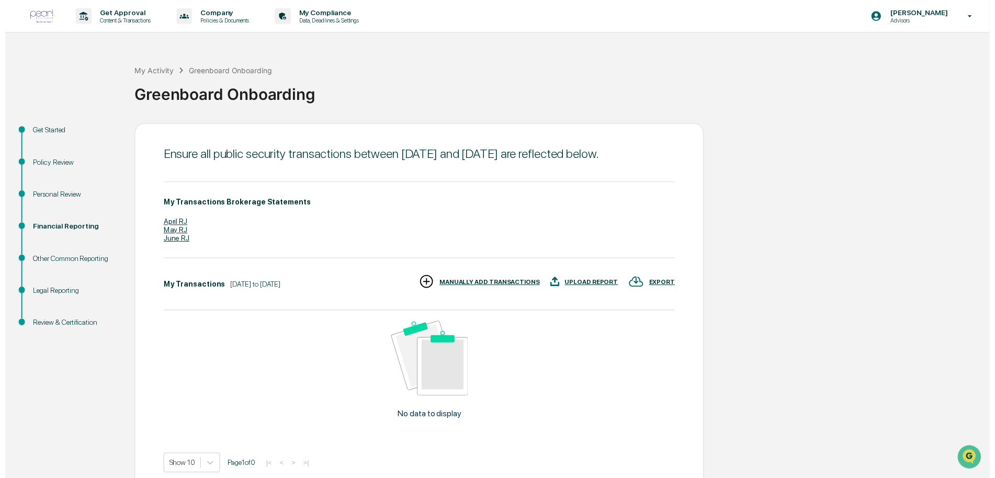
scroll to position [50, 0]
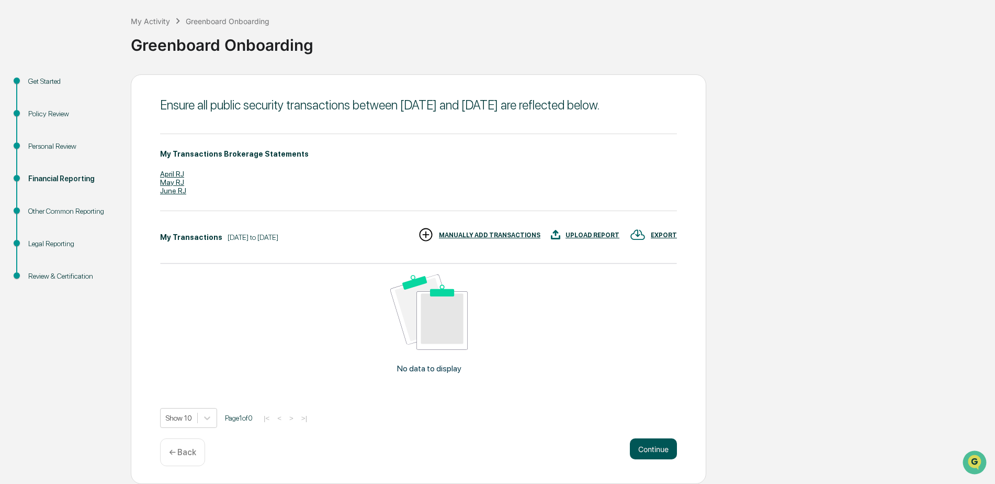
click at [634, 443] on button "Continue" at bounding box center [653, 448] width 47 height 21
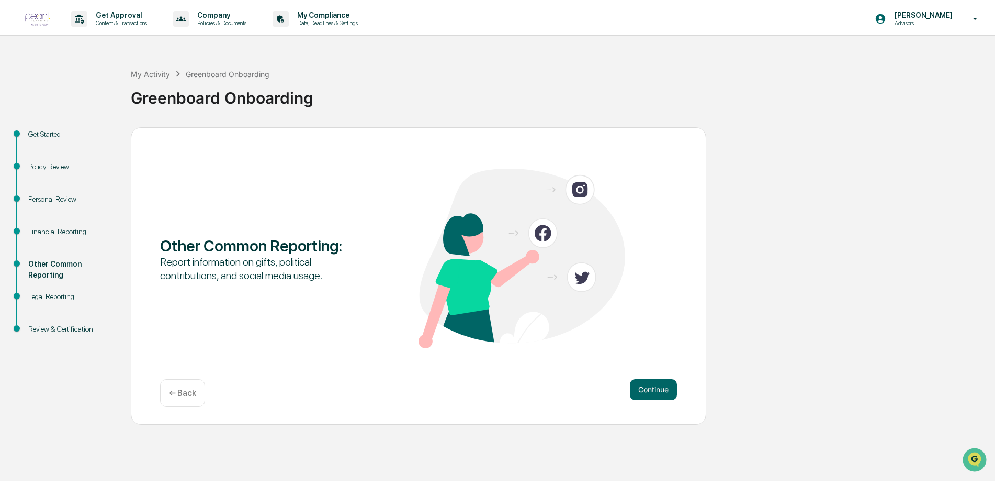
scroll to position [0, 0]
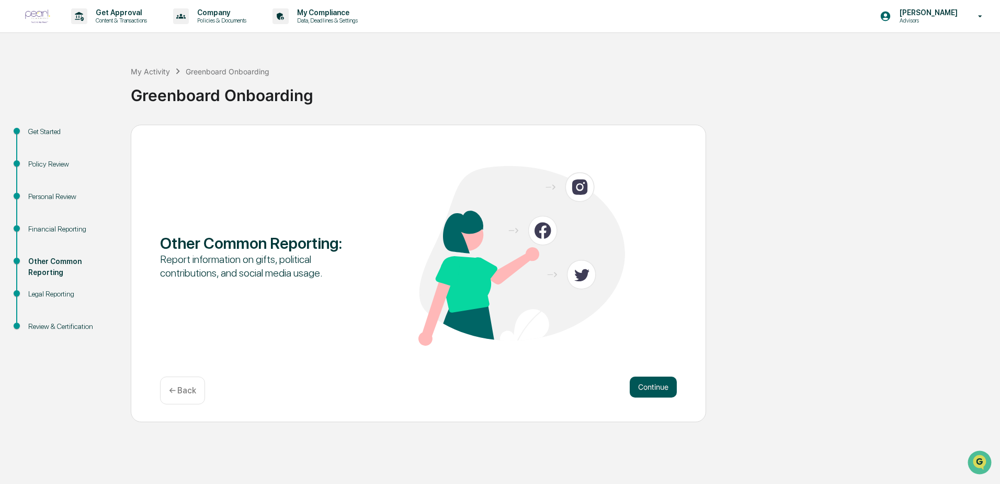
click at [648, 378] on button "Continue" at bounding box center [653, 386] width 47 height 21
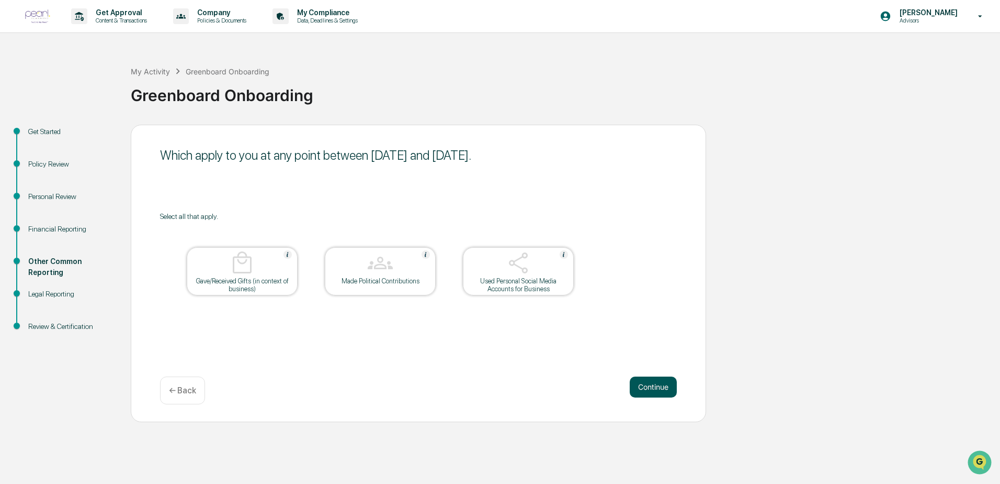
click at [650, 384] on button "Continue" at bounding box center [653, 386] width 47 height 21
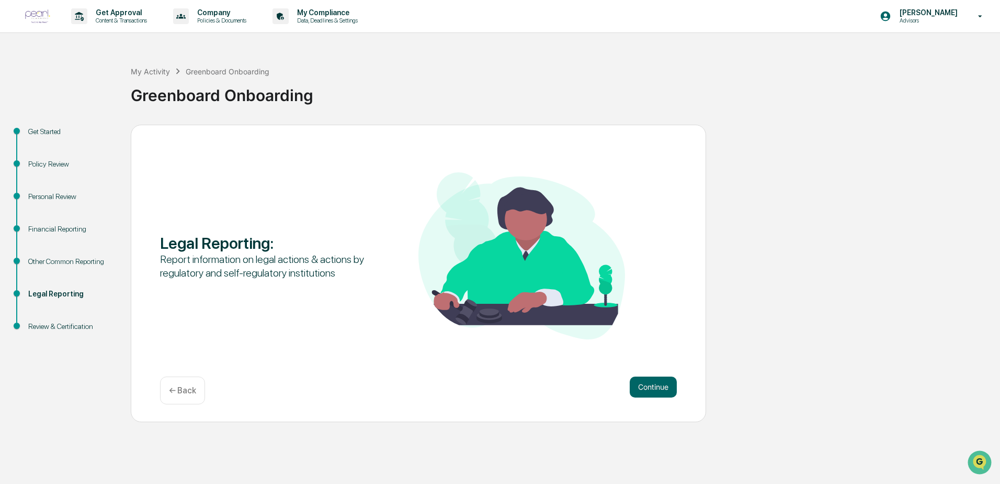
click at [650, 384] on button "Continue" at bounding box center [653, 386] width 47 height 21
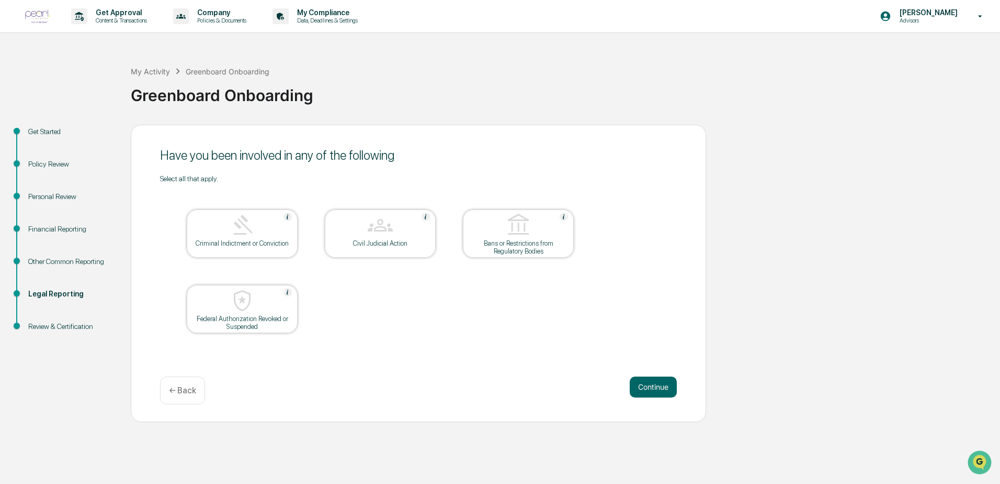
click at [650, 384] on button "Continue" at bounding box center [653, 386] width 47 height 21
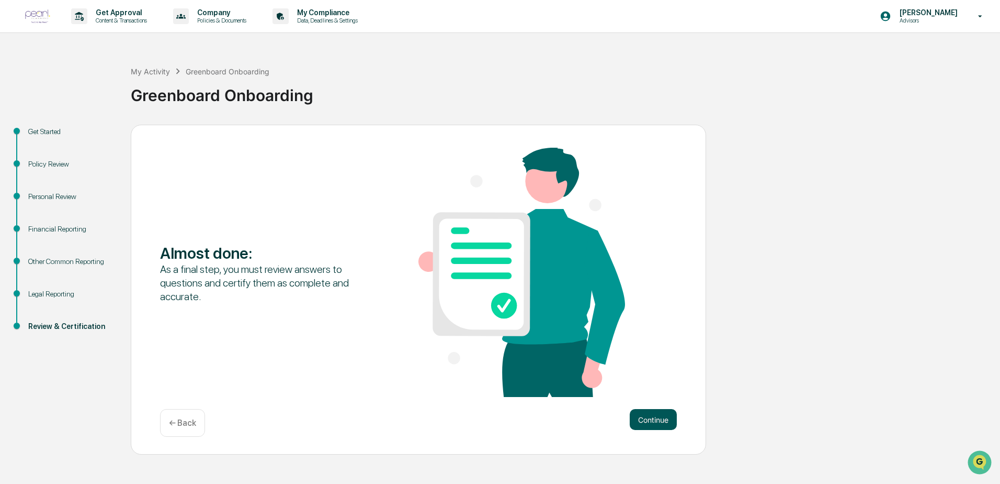
click at [654, 412] on button "Continue" at bounding box center [653, 419] width 47 height 21
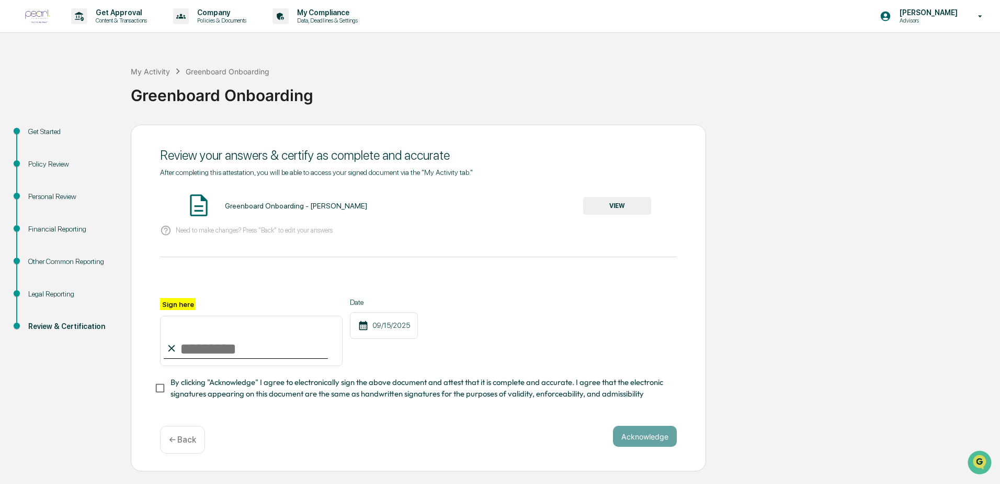
click at [200, 347] on input "Sign here" at bounding box center [251, 341] width 183 height 50
type input "**********"
click at [631, 432] on button "Acknowledge" at bounding box center [645, 435] width 64 height 21
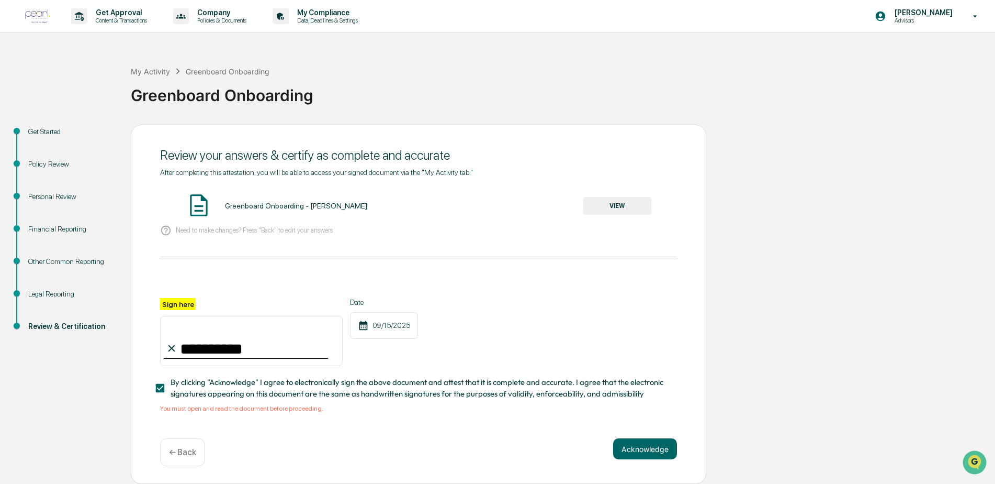
scroll to position [3, 0]
click at [641, 451] on button "Acknowledge" at bounding box center [645, 448] width 64 height 21
click at [619, 204] on button "VIEW" at bounding box center [617, 206] width 68 height 18
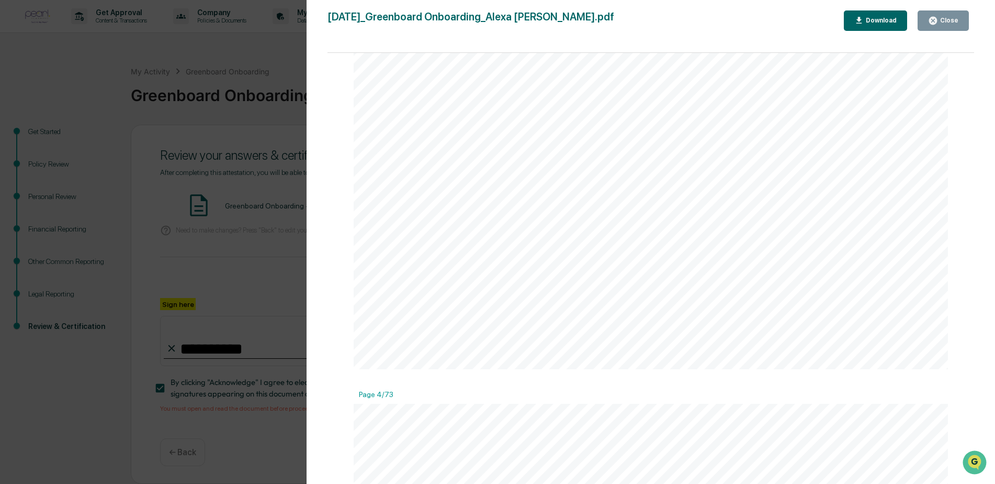
scroll to position [2302, 0]
drag, startPoint x: 415, startPoint y: 348, endPoint x: 412, endPoint y: 354, distance: 5.9
click at [383, 389] on div "Page 4/73" at bounding box center [651, 394] width 594 height 14
click at [381, 389] on div "Page 4/73" at bounding box center [651, 394] width 594 height 14
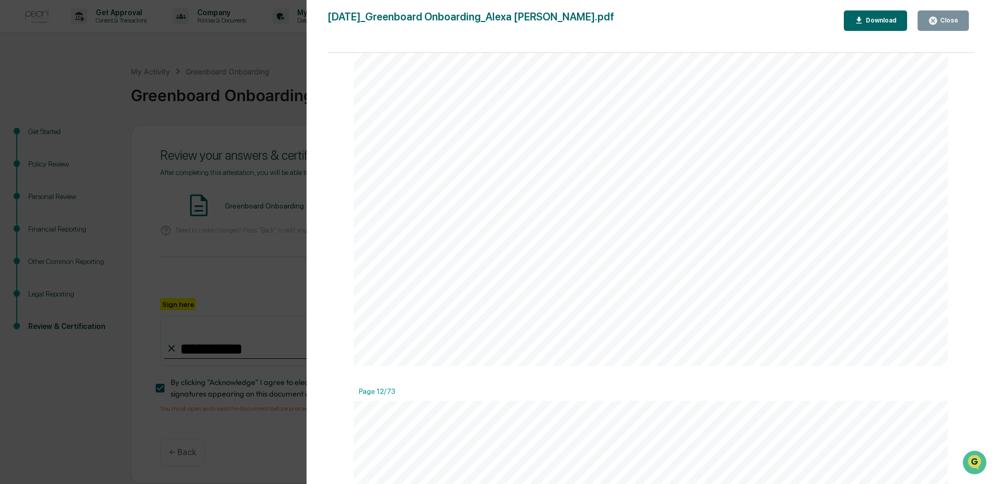
scroll to position [9157, 0]
click at [960, 23] on button "Close" at bounding box center [943, 20] width 51 height 20
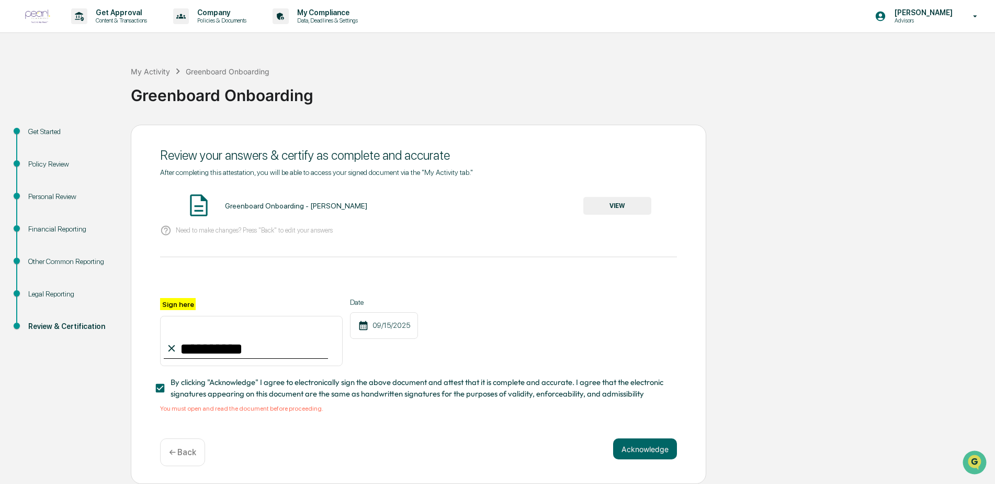
click at [65, 226] on div "Financial Reporting" at bounding box center [71, 228] width 86 height 11
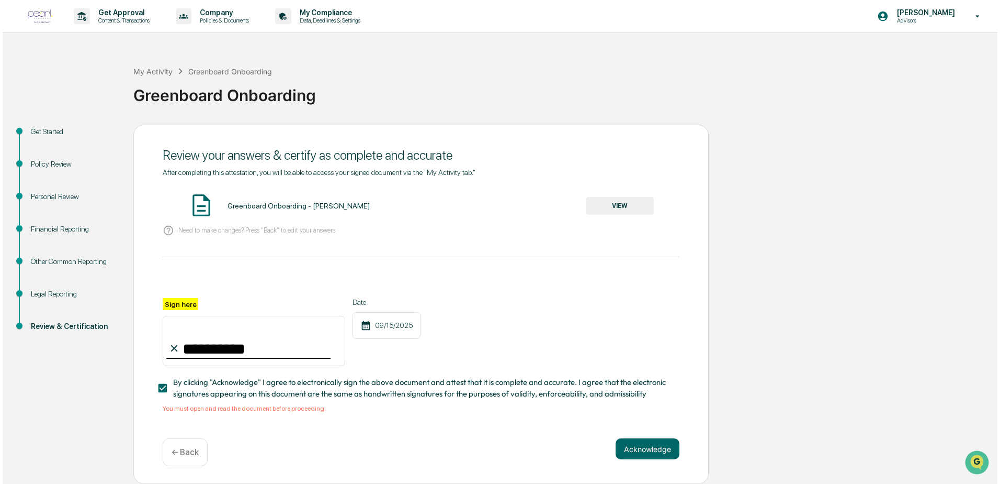
scroll to position [0, 0]
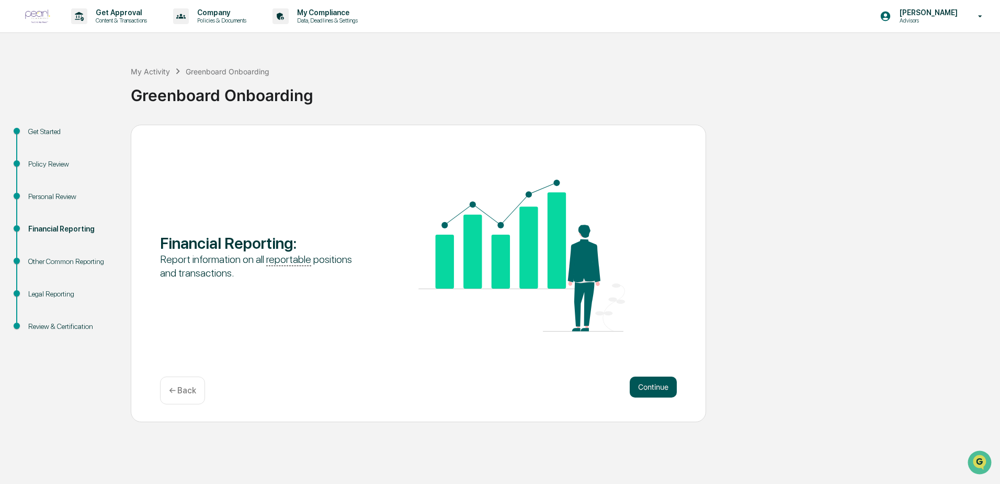
click at [632, 377] on button "Continue" at bounding box center [653, 386] width 47 height 21
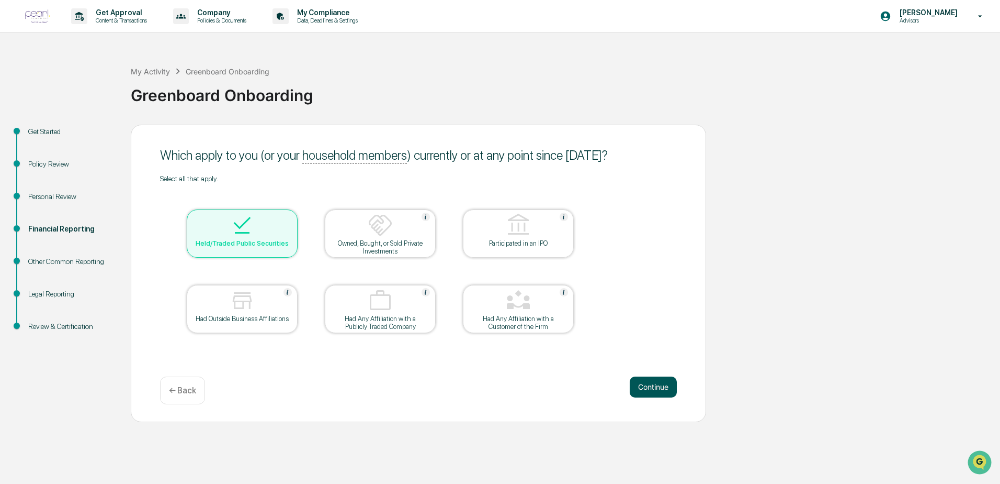
click at [647, 383] on button "Continue" at bounding box center [653, 386] width 47 height 21
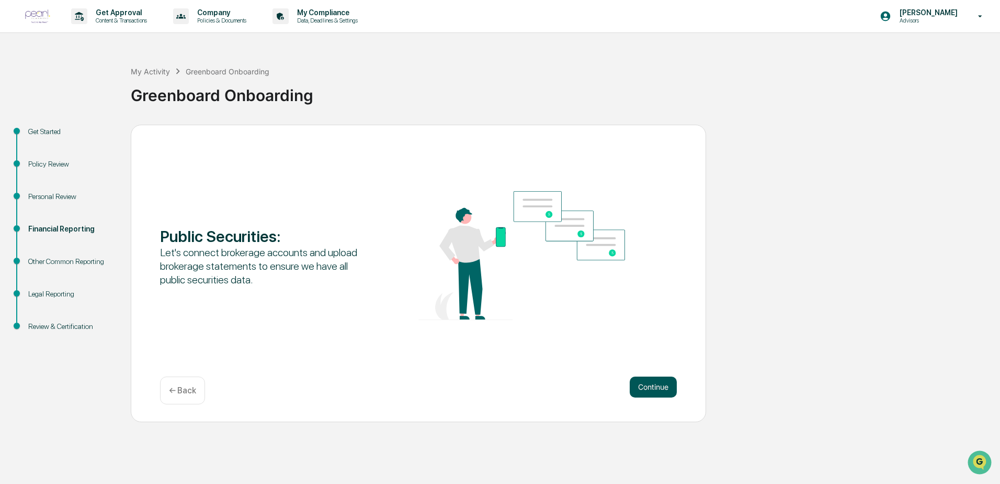
click at [639, 381] on button "Continue" at bounding box center [653, 386] width 47 height 21
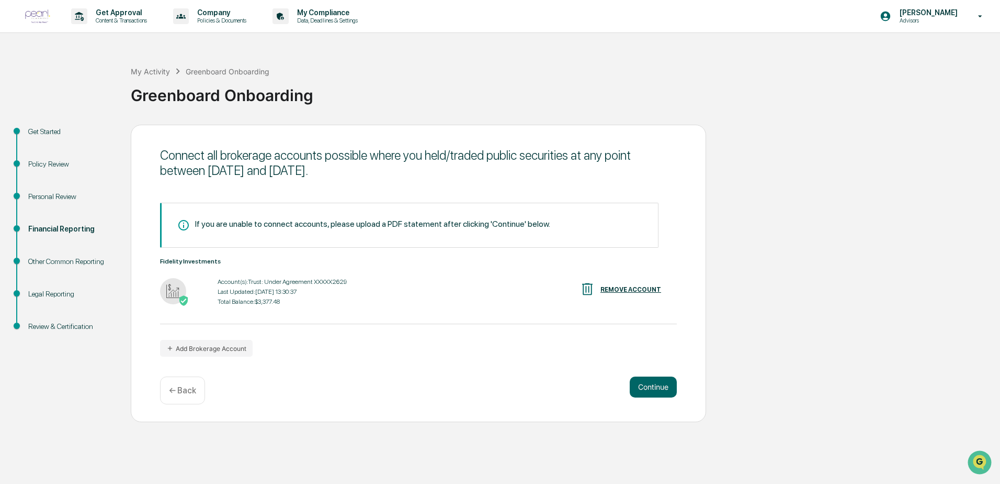
click at [453, 344] on div "If you are unable to connect accounts, please upload a PDF statement after clic…" at bounding box center [418, 280] width 517 height 154
click at [210, 351] on button "Add Brokerage Account" at bounding box center [206, 348] width 93 height 17
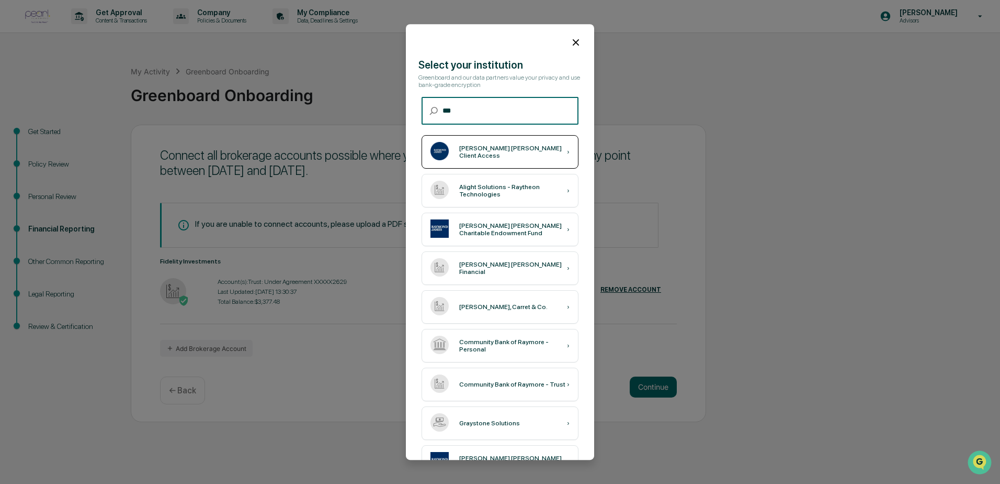
type input "***"
click at [484, 144] on div "[PERSON_NAME] [PERSON_NAME] Client Access ›" at bounding box center [500, 151] width 157 height 33
click at [476, 144] on div "[PERSON_NAME] [PERSON_NAME] Client Access ›" at bounding box center [500, 151] width 157 height 33
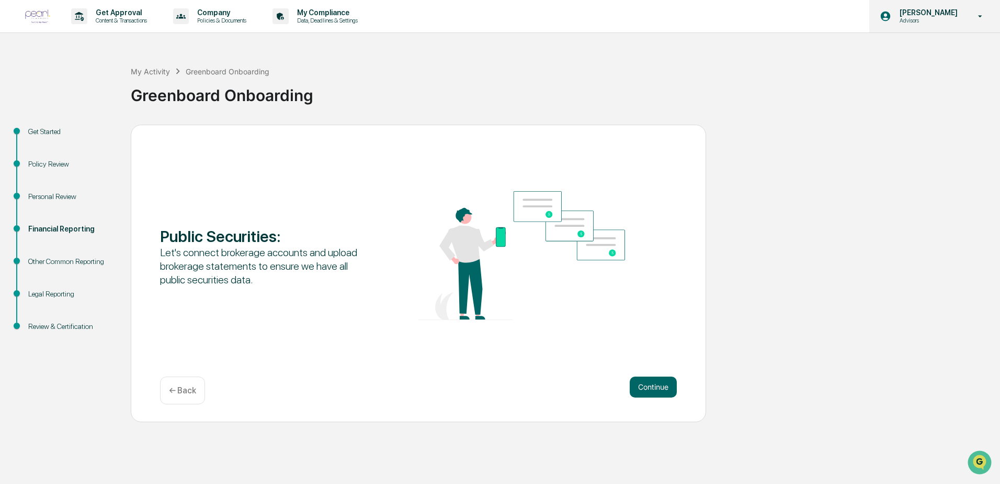
click at [974, 16] on icon at bounding box center [981, 17] width 18 height 10
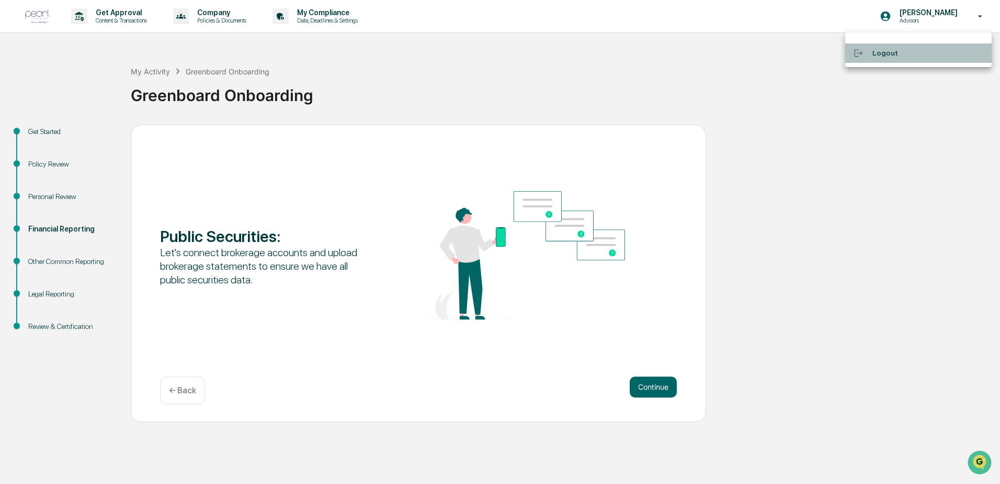
click at [883, 55] on li "Logout" at bounding box center [919, 52] width 147 height 19
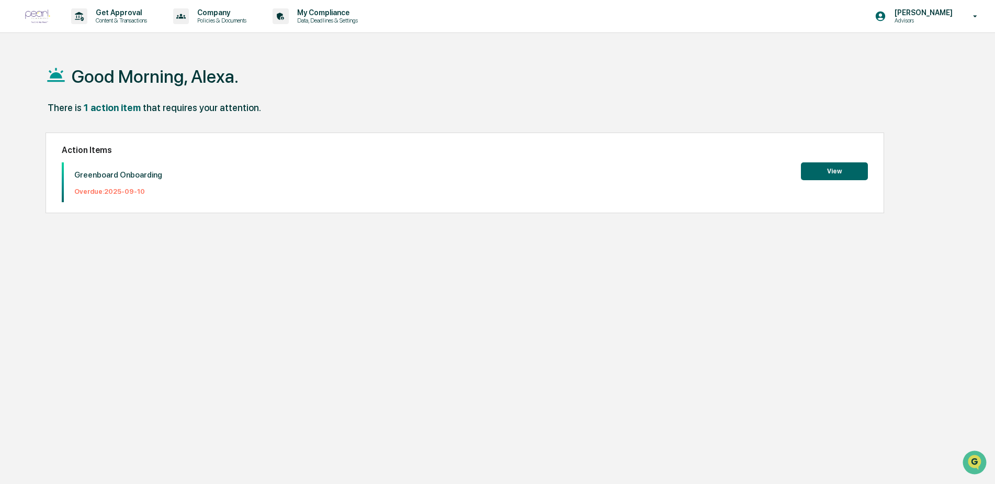
click at [851, 170] on button "View" at bounding box center [834, 171] width 67 height 18
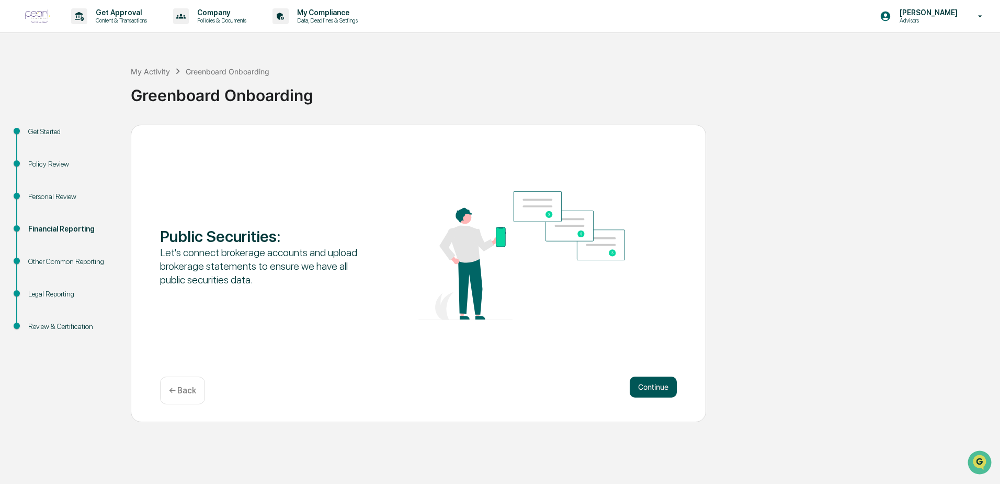
click at [648, 382] on button "Continue" at bounding box center [653, 386] width 47 height 21
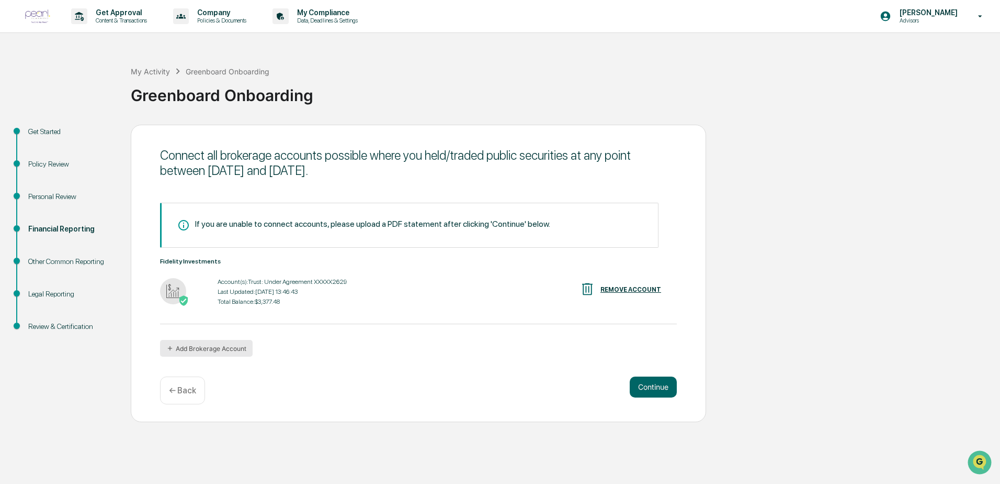
click at [222, 351] on button "Add Brokerage Account" at bounding box center [206, 348] width 93 height 17
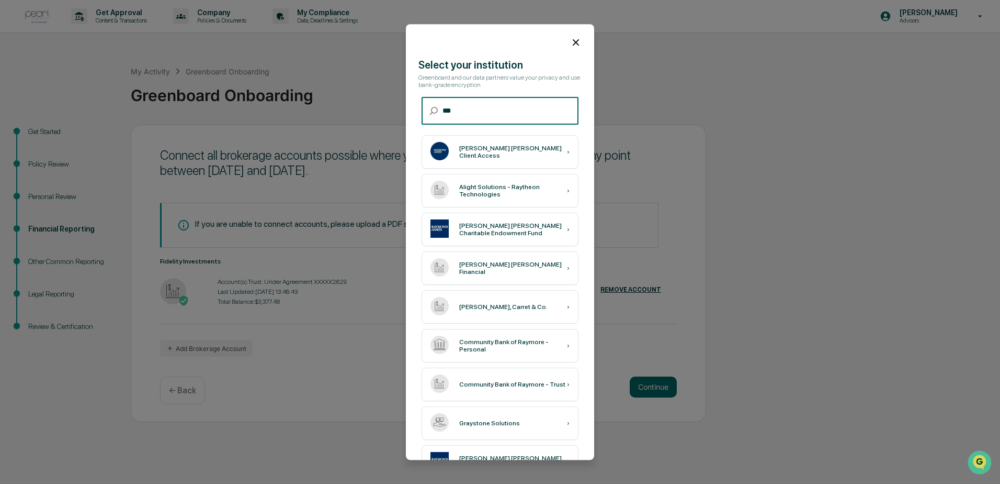
type input "***"
click at [487, 147] on div "[PERSON_NAME] [PERSON_NAME] Client Access ›" at bounding box center [500, 151] width 157 height 33
